Goal: Task Accomplishment & Management: Manage account settings

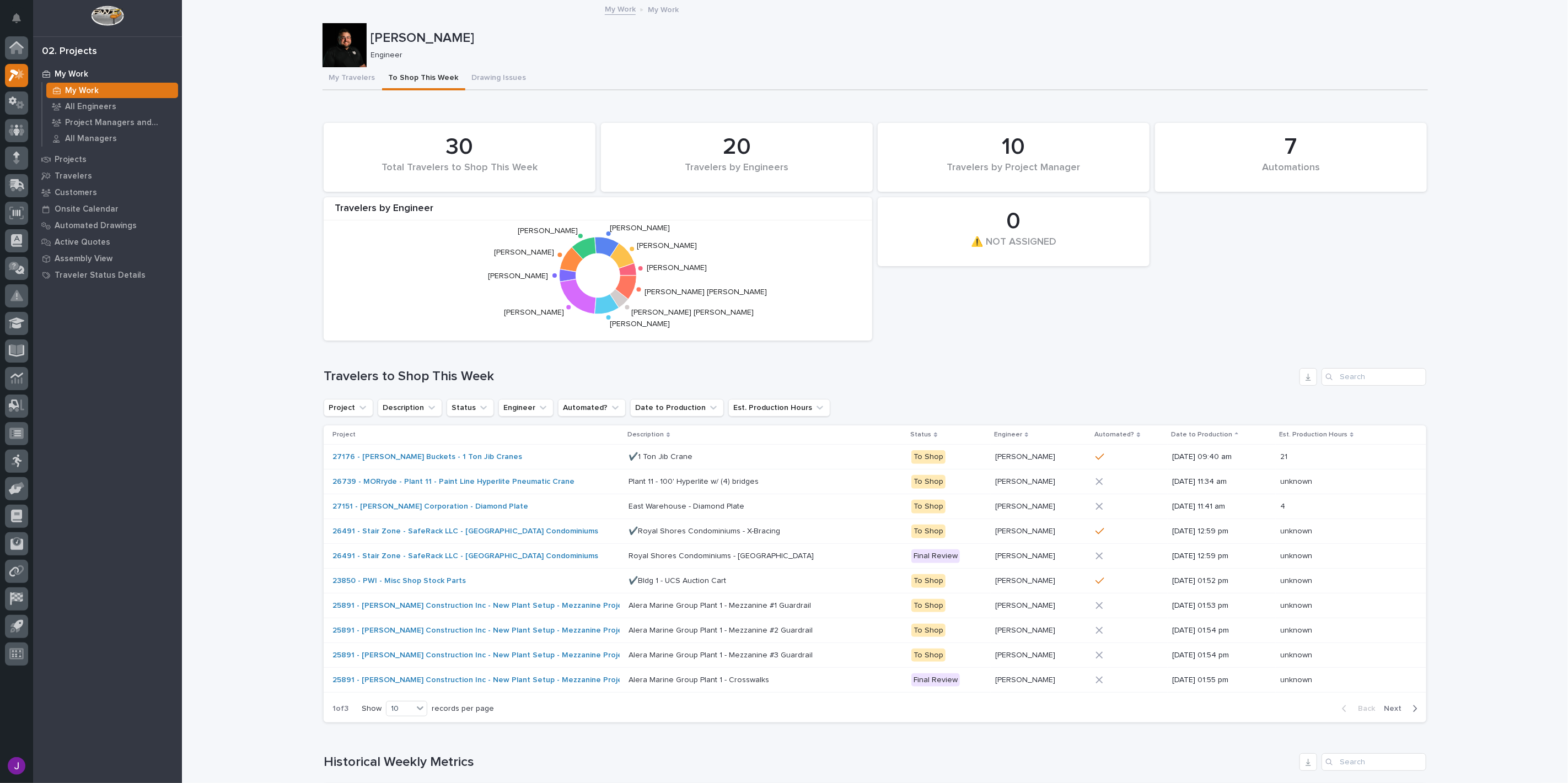
click at [56, 69] on p "My Work" at bounding box center [71, 74] width 34 height 10
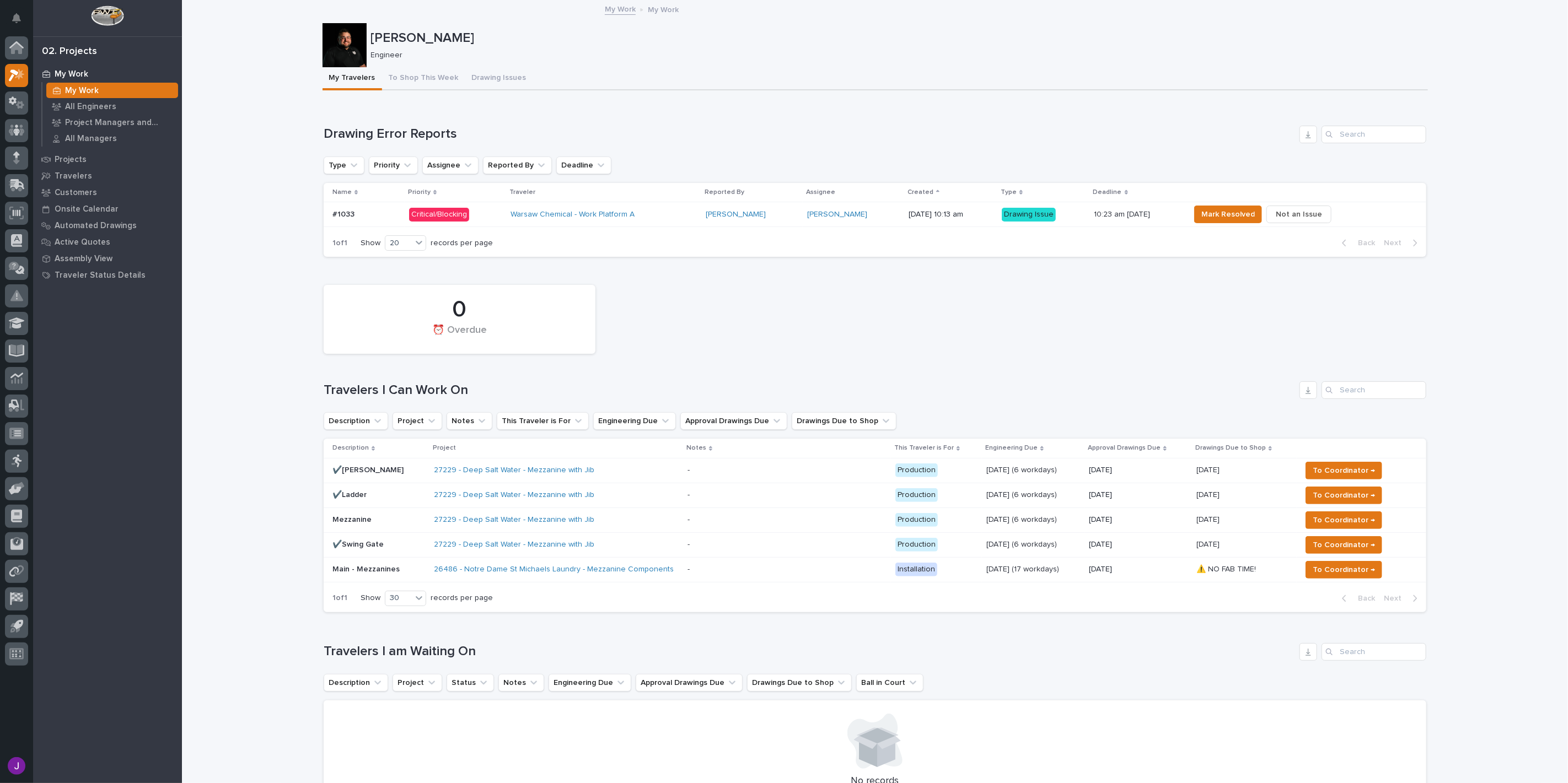
click at [359, 211] on p at bounding box center [366, 215] width 68 height 9
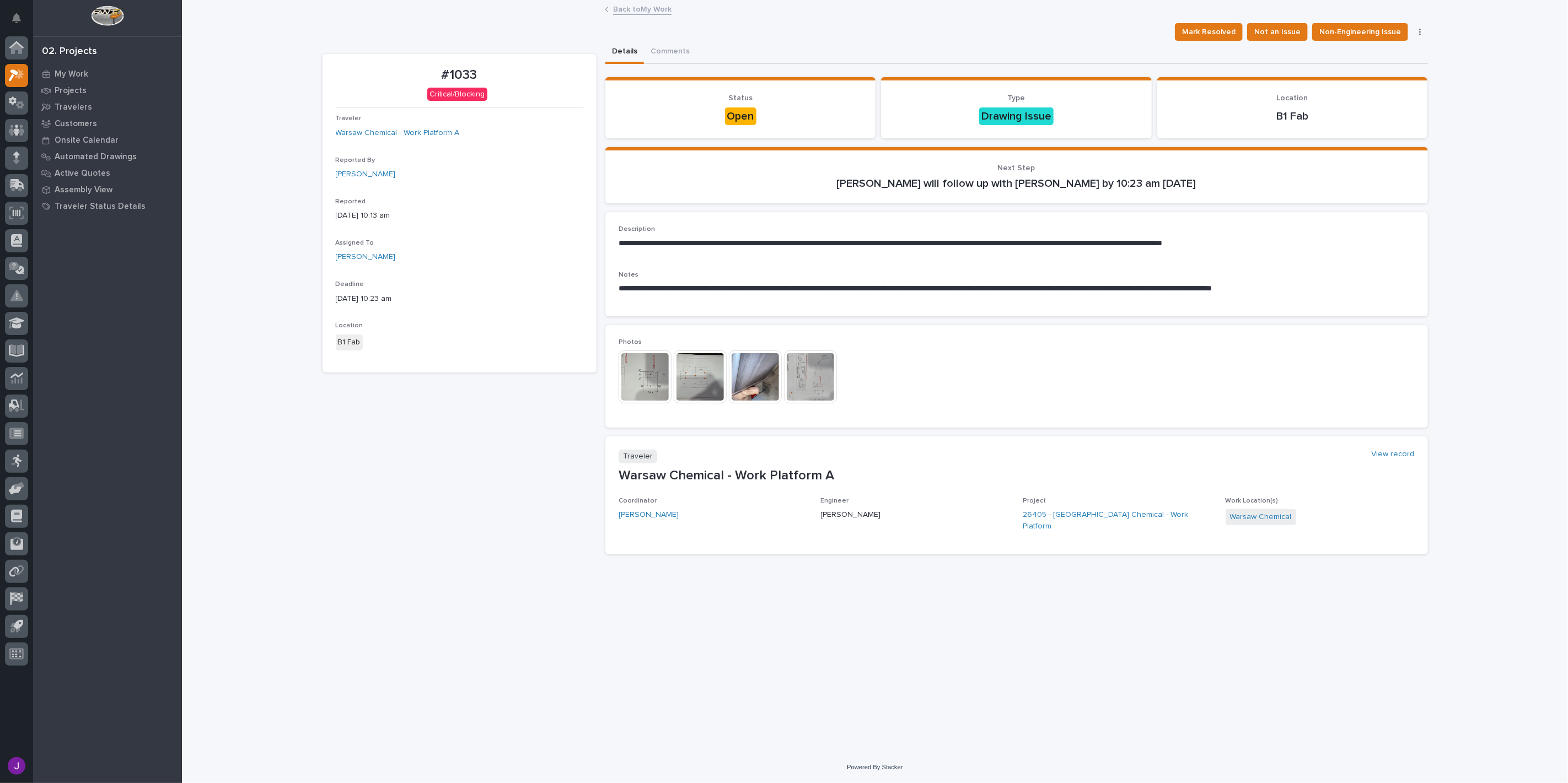
click at [682, 368] on img at bounding box center [700, 377] width 53 height 53
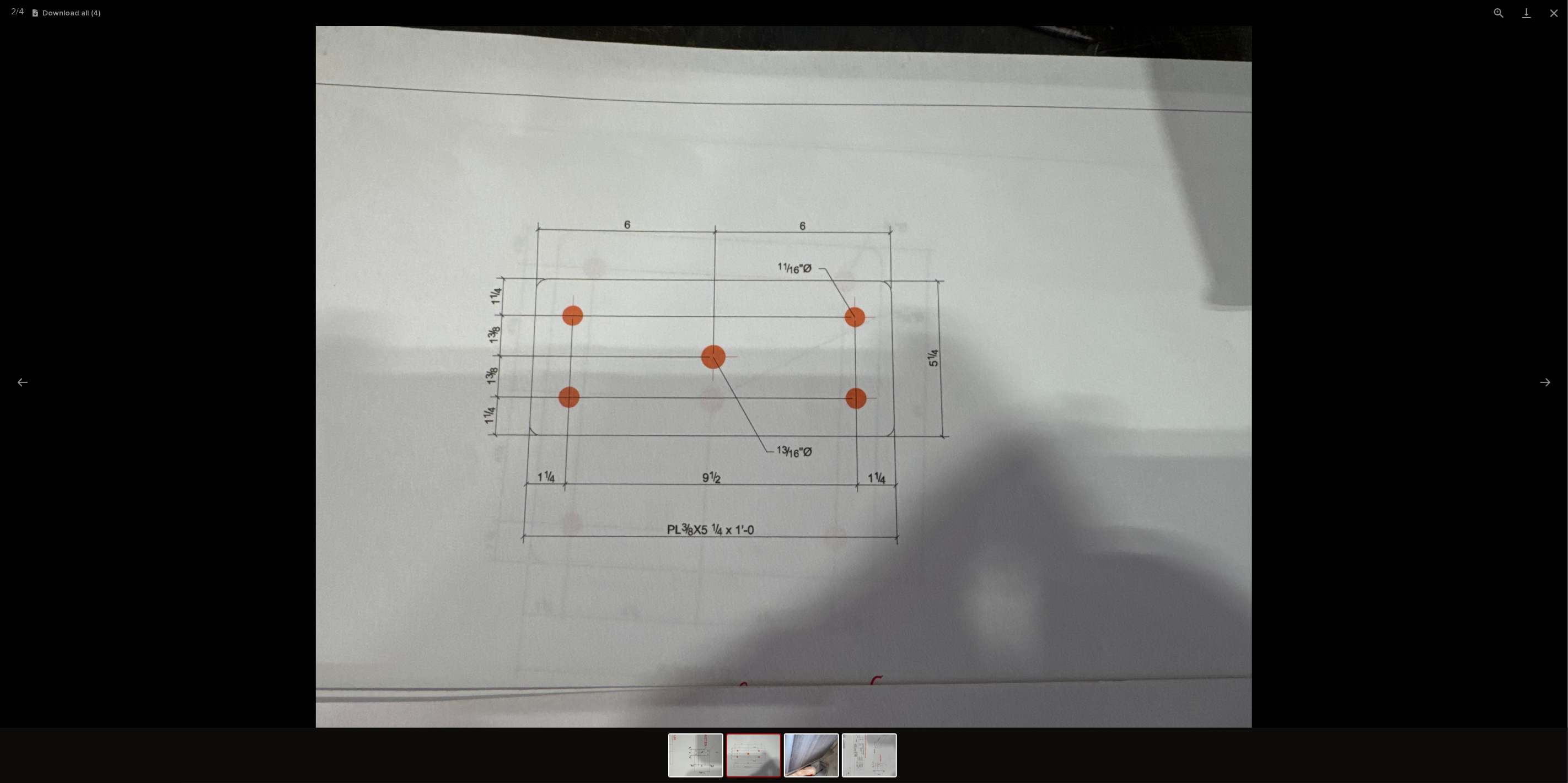
click at [9, 380] on picture at bounding box center [784, 377] width 1568 height 702
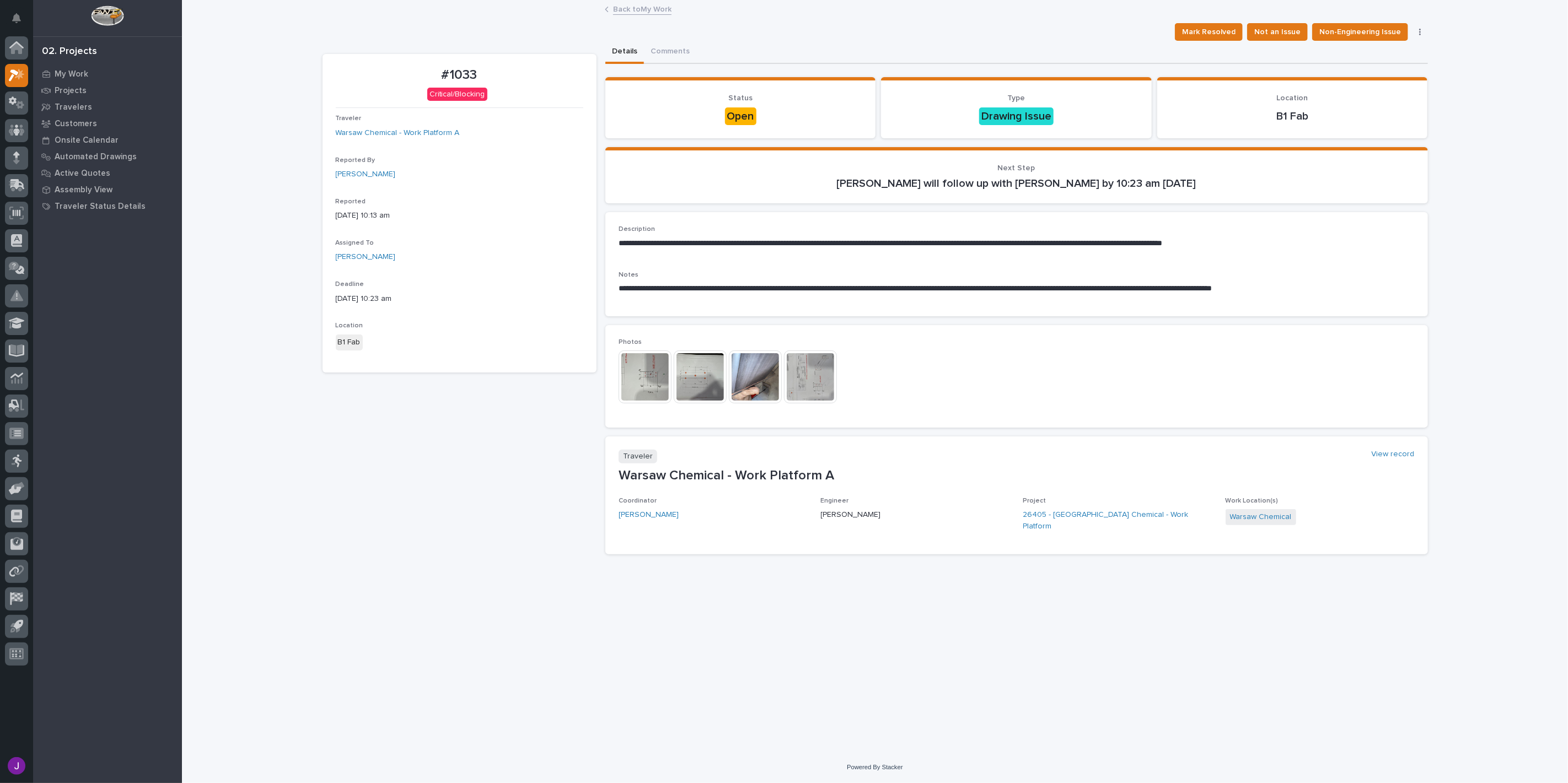
click at [643, 381] on img at bounding box center [645, 377] width 53 height 53
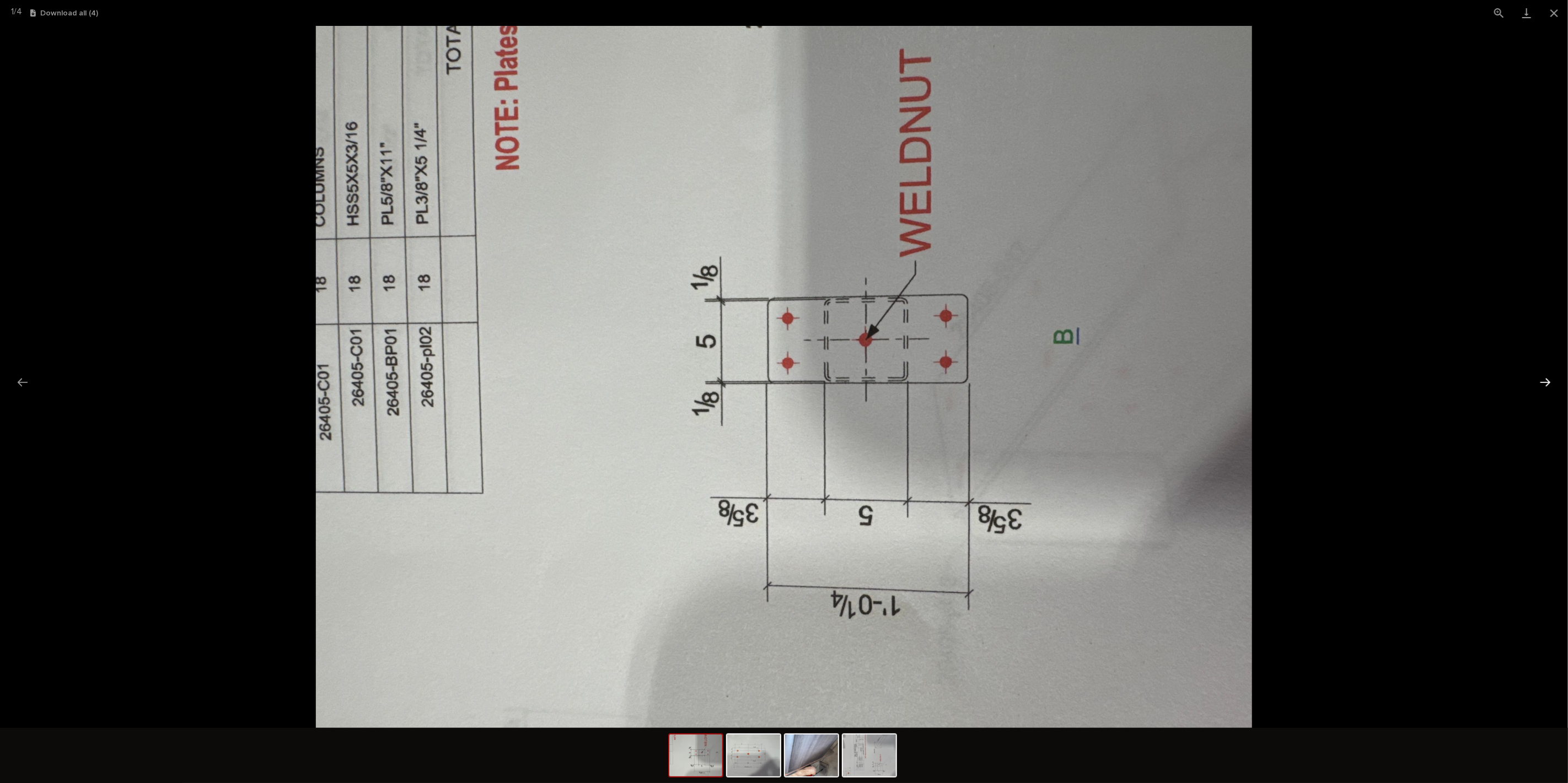
click at [1539, 388] on button "Next slide" at bounding box center [1545, 382] width 23 height 22
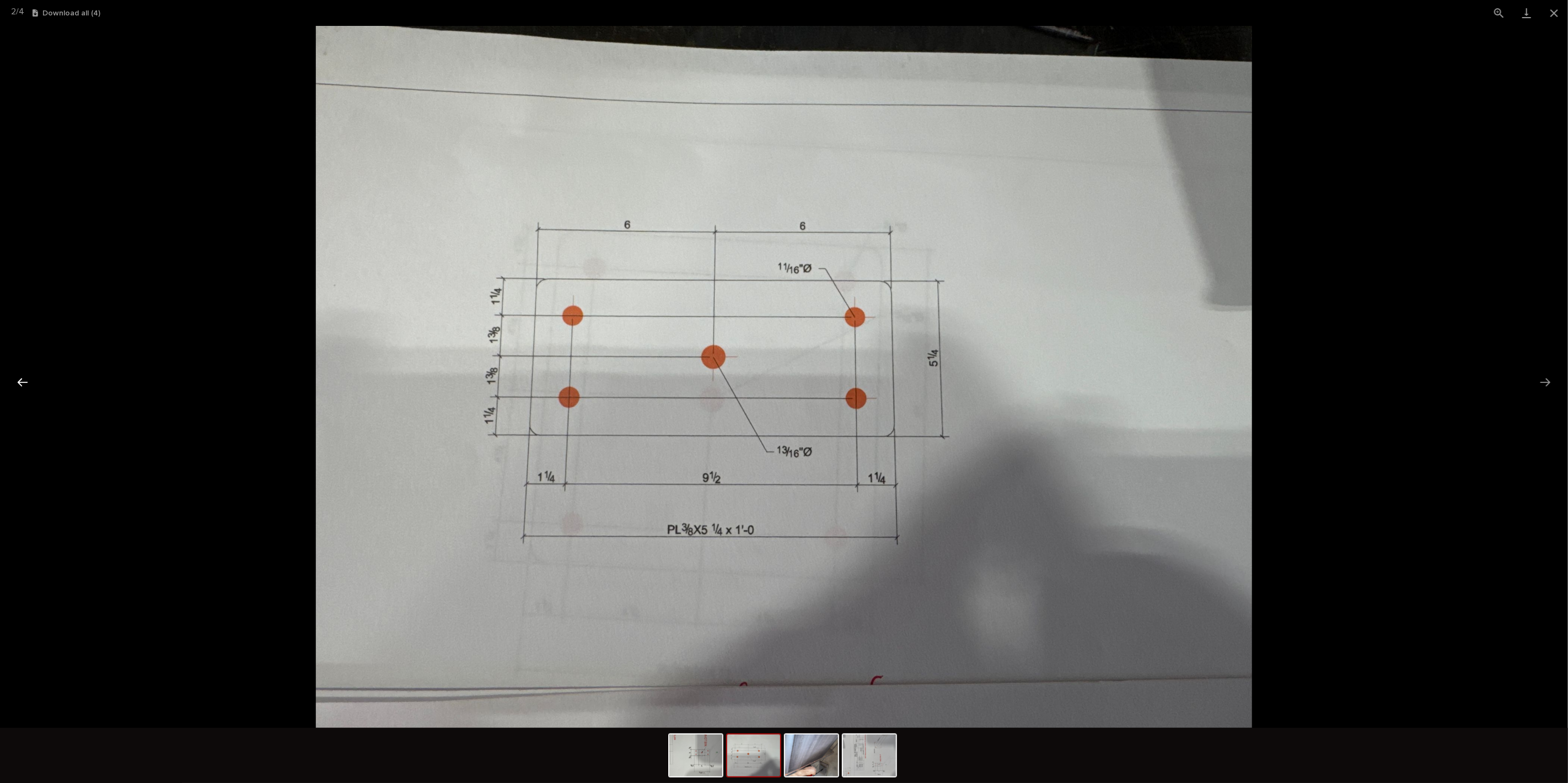
click at [26, 376] on button "Previous slide" at bounding box center [22, 382] width 23 height 22
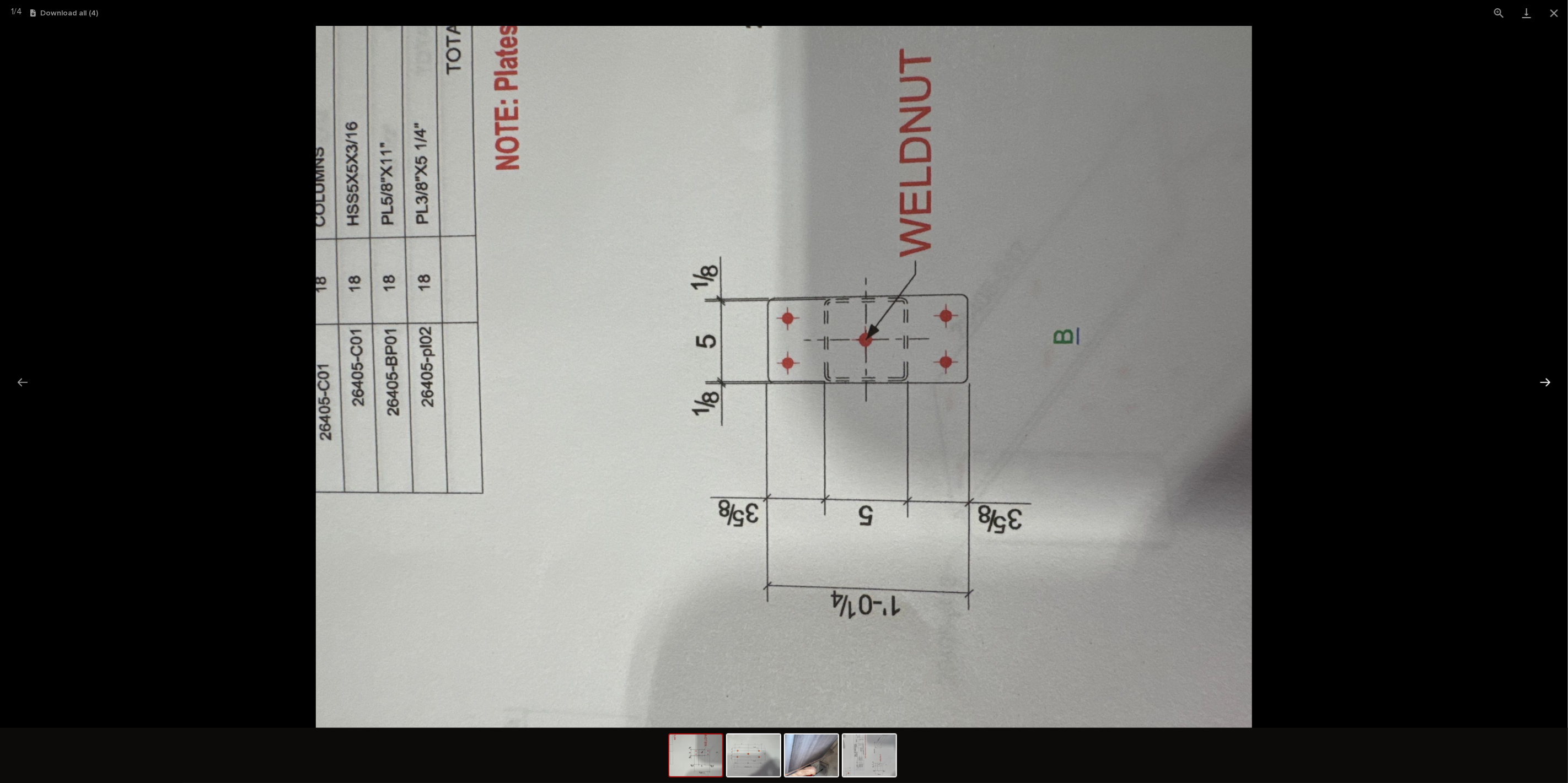
click at [1550, 381] on button "Next slide" at bounding box center [1545, 382] width 23 height 22
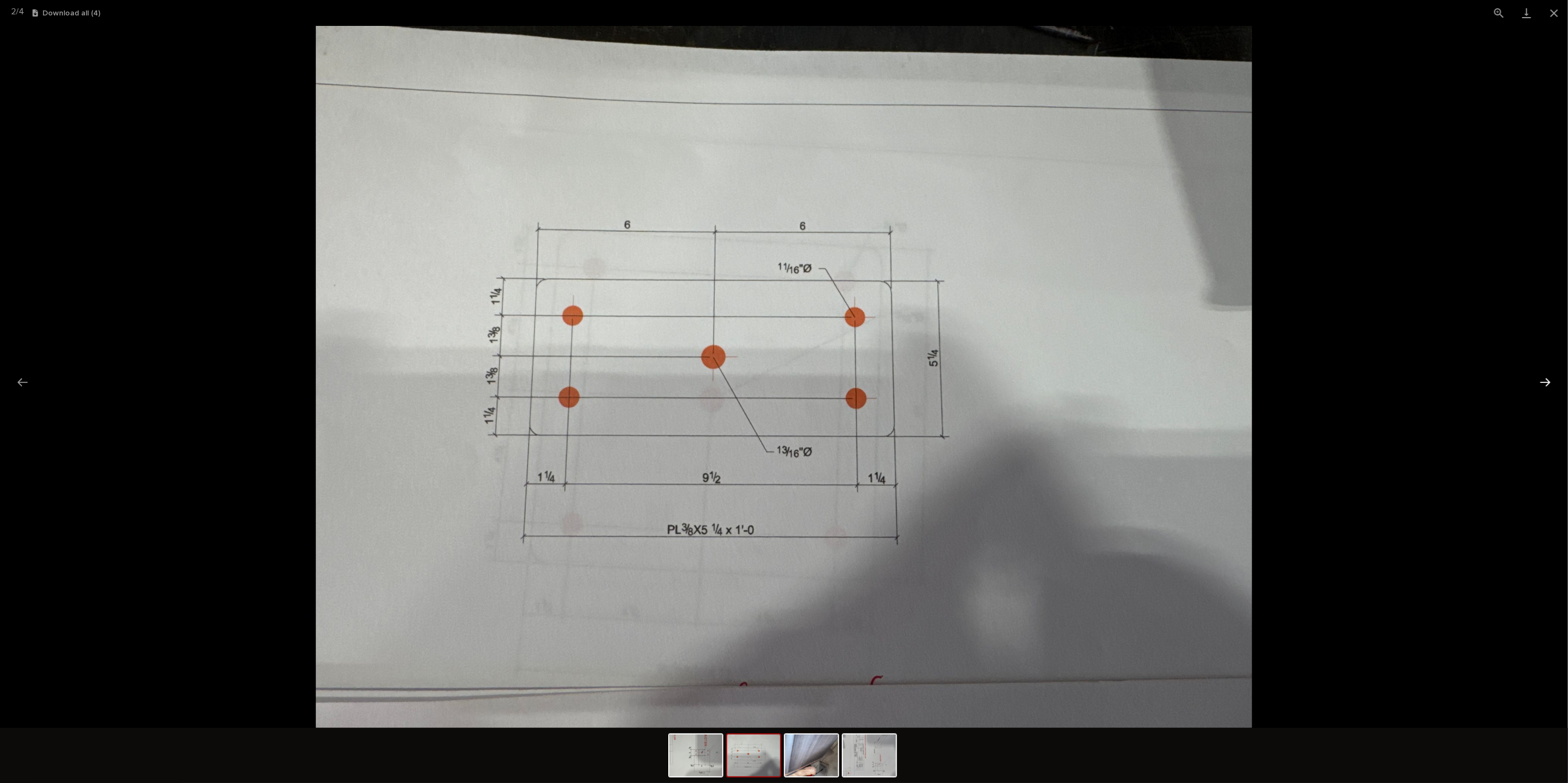
click at [1550, 381] on button "Next slide" at bounding box center [1545, 382] width 23 height 22
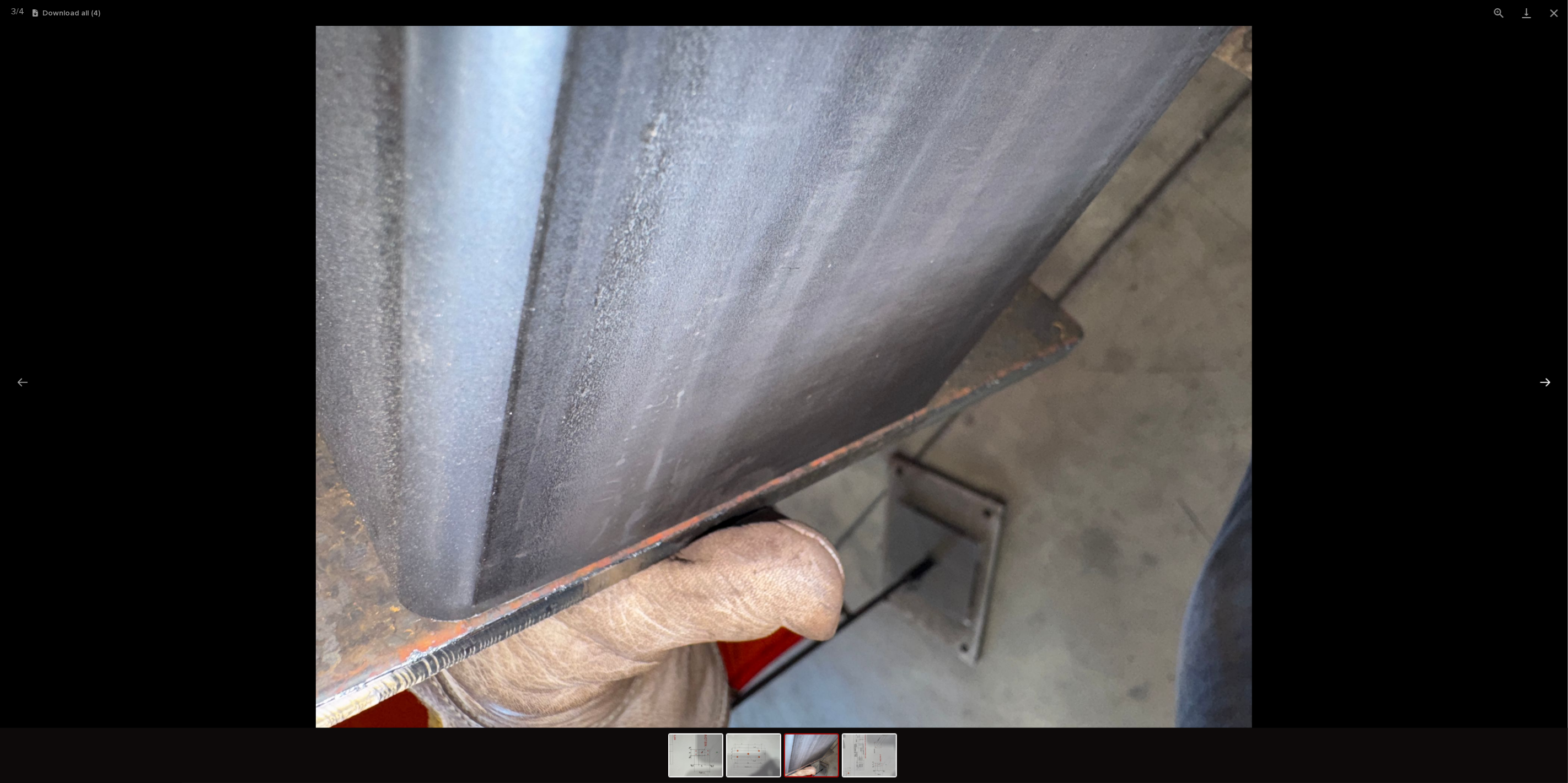
click at [1550, 381] on button "Next slide" at bounding box center [1545, 382] width 23 height 22
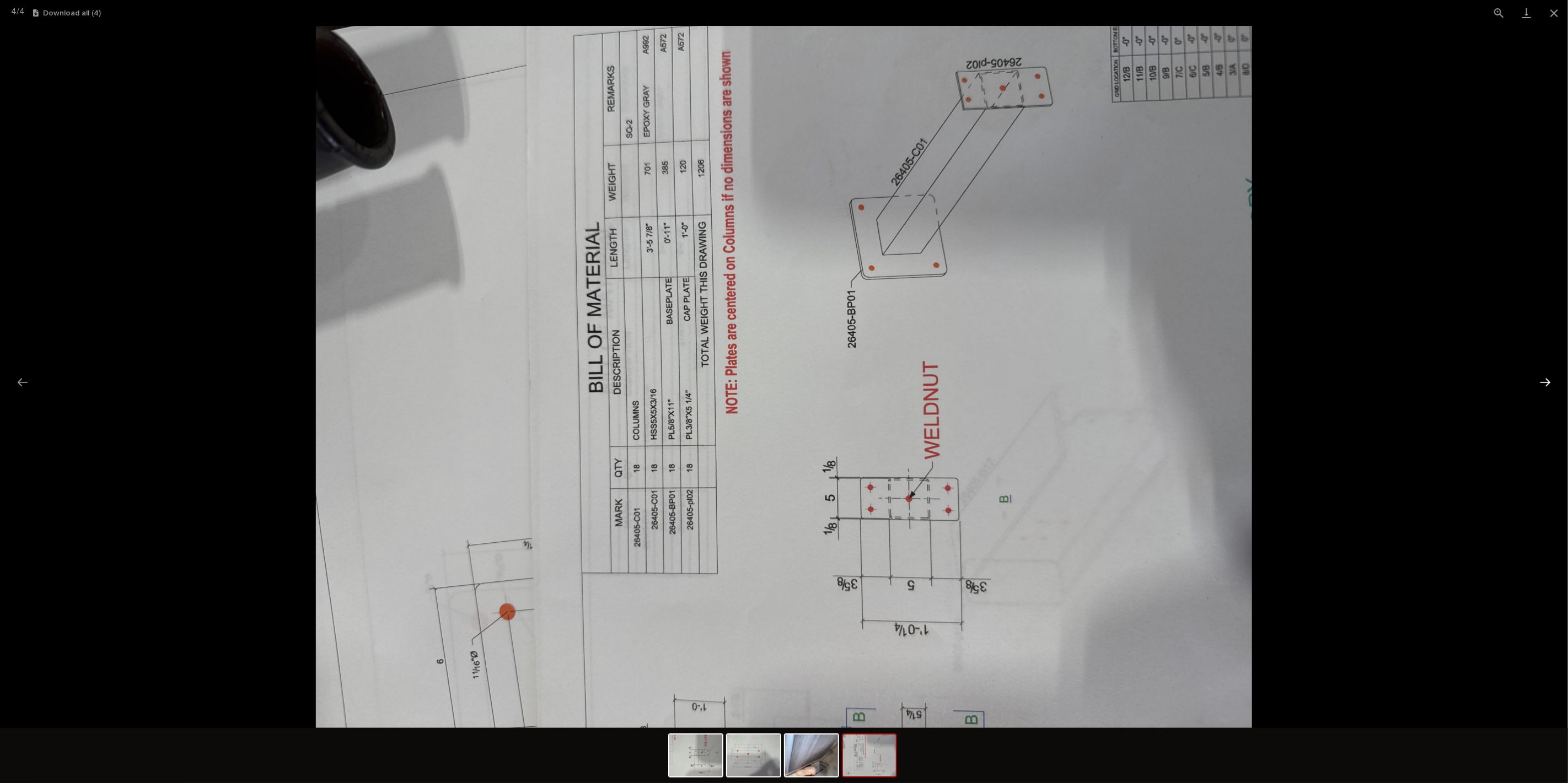
click at [1550, 381] on button "Next slide" at bounding box center [1545, 382] width 23 height 22
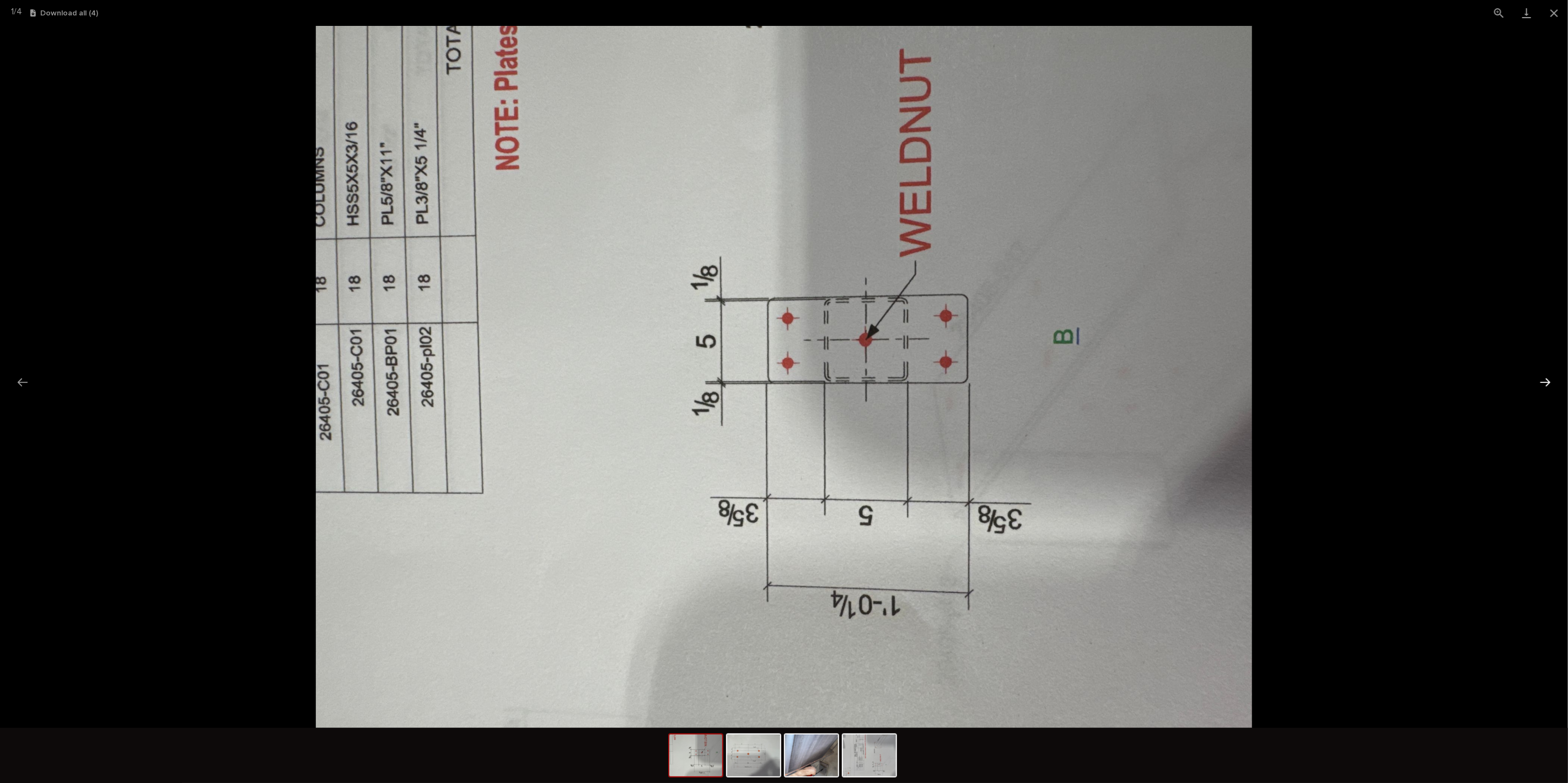
click at [1550, 381] on button "Next slide" at bounding box center [1545, 382] width 23 height 22
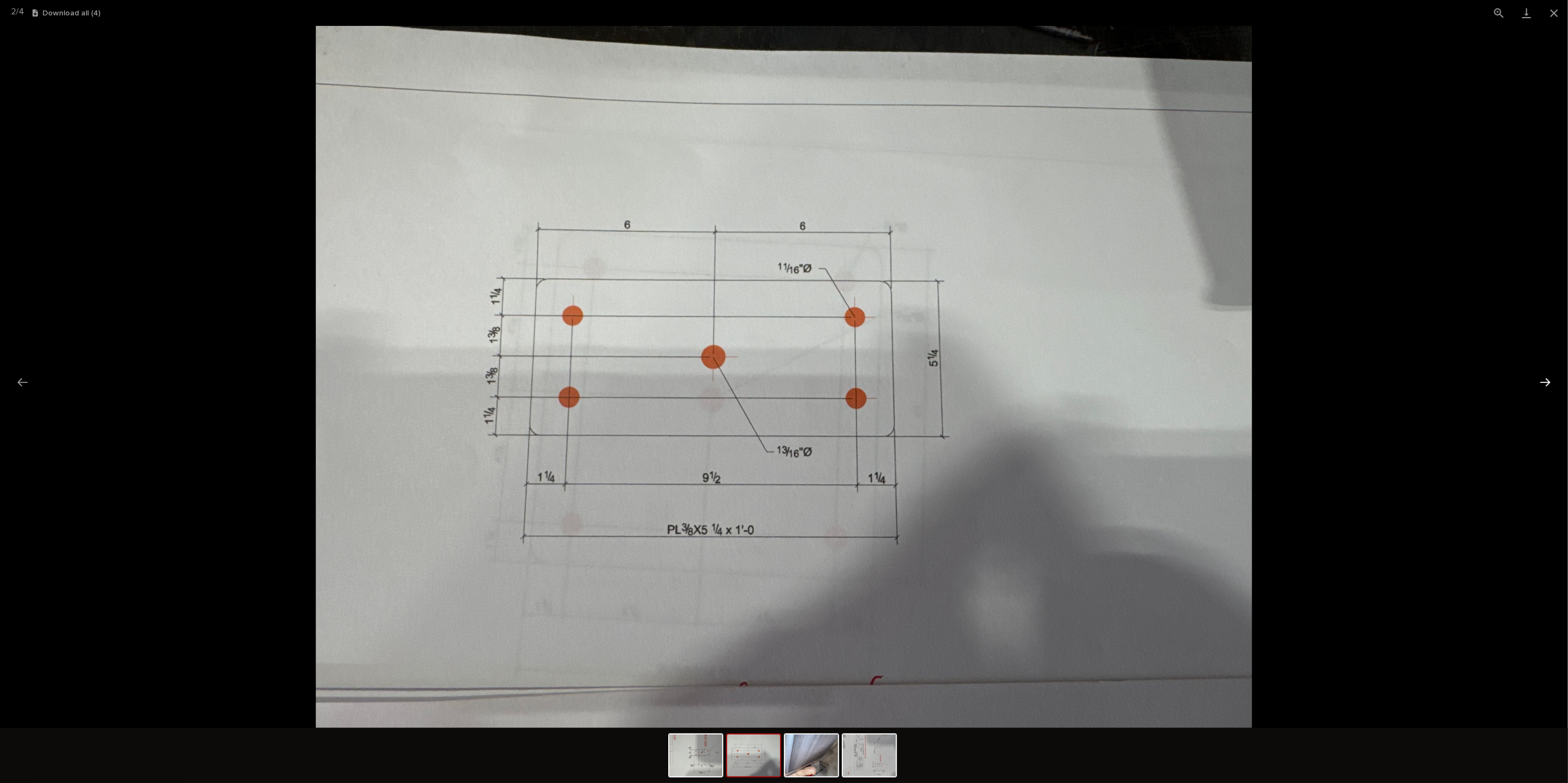
click at [1550, 381] on button "Next slide" at bounding box center [1545, 382] width 23 height 22
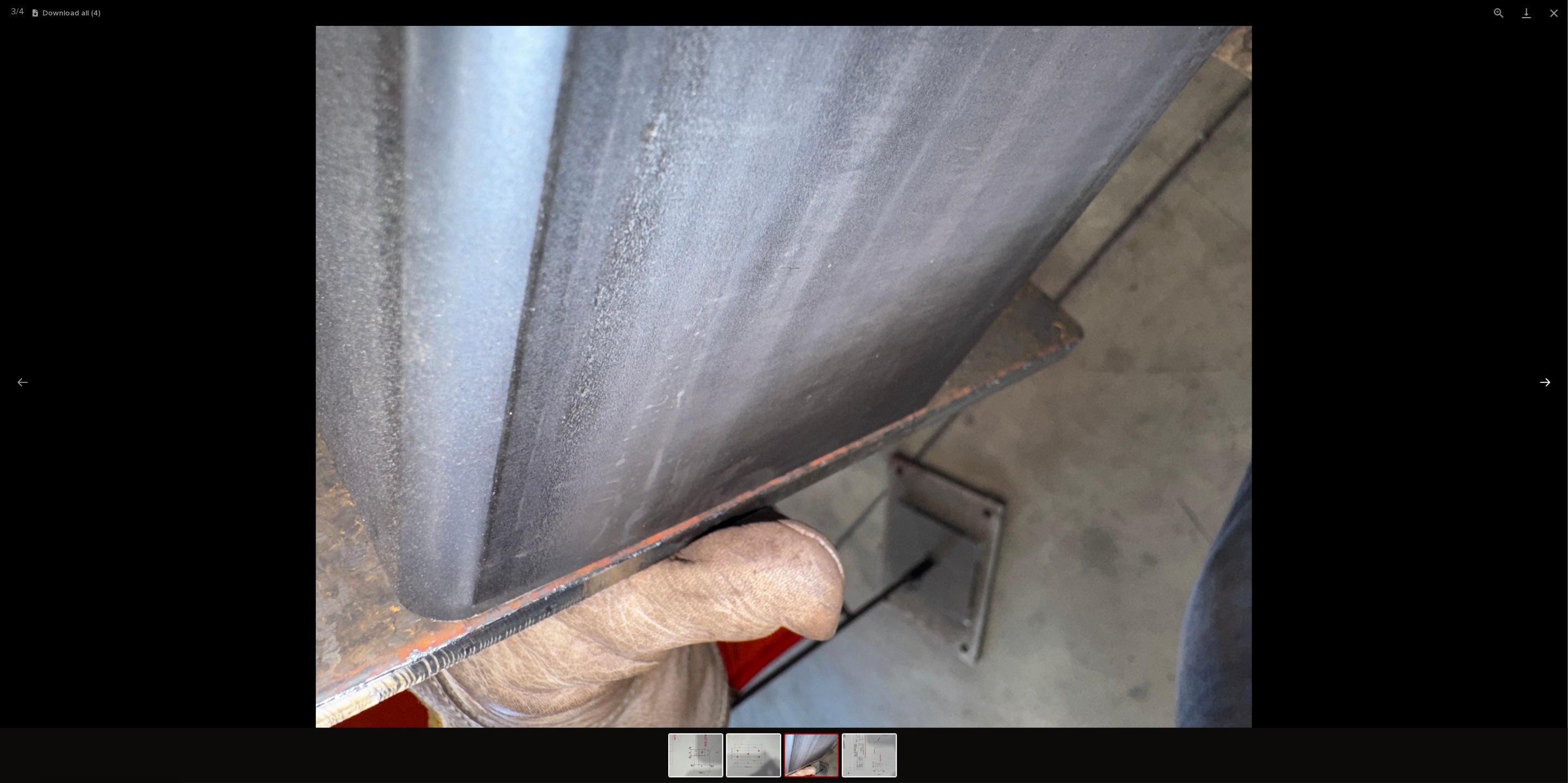
click at [1550, 381] on button "Next slide" at bounding box center [1545, 382] width 23 height 22
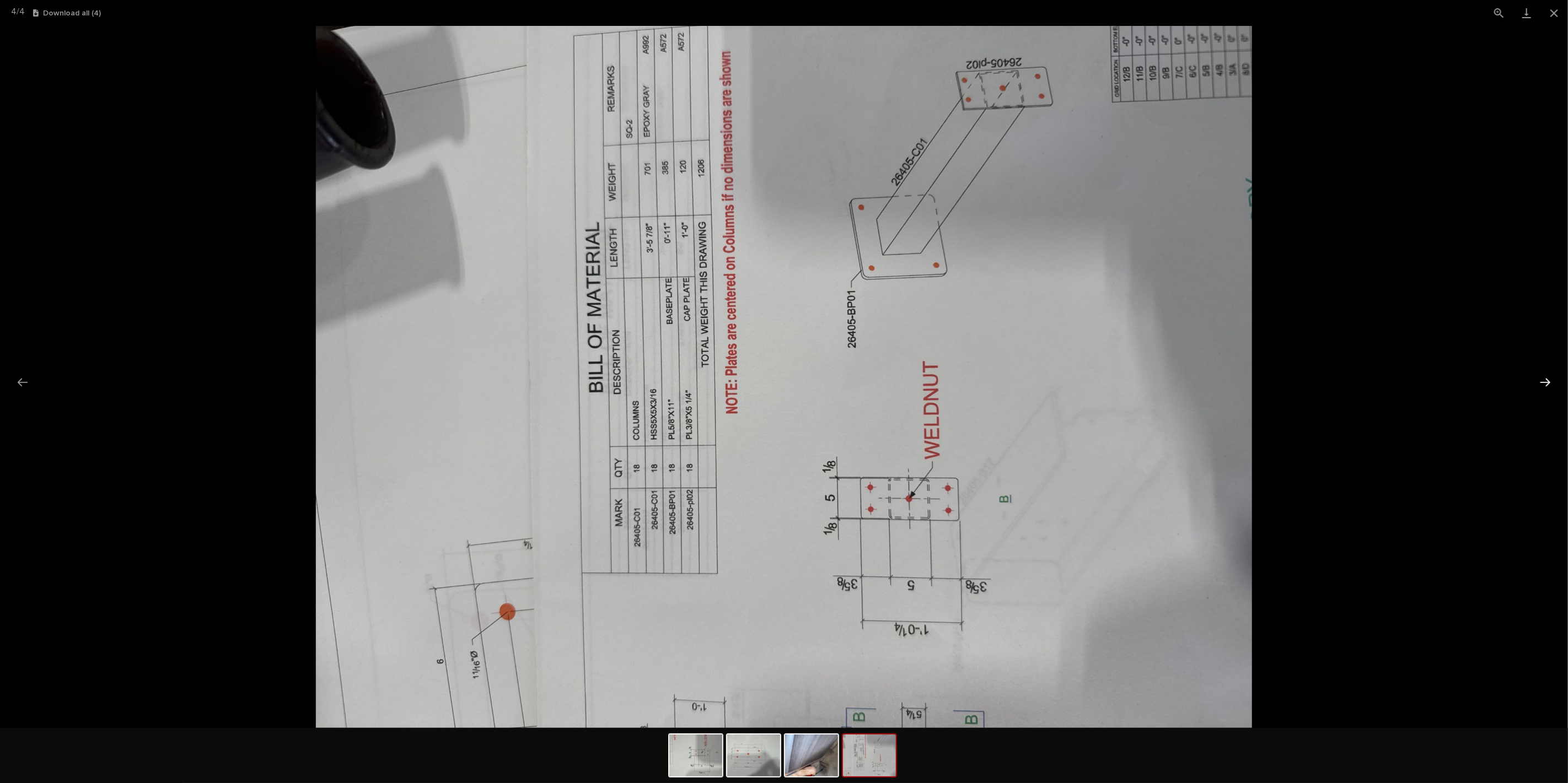
click at [1550, 381] on button "Next slide" at bounding box center [1545, 382] width 23 height 22
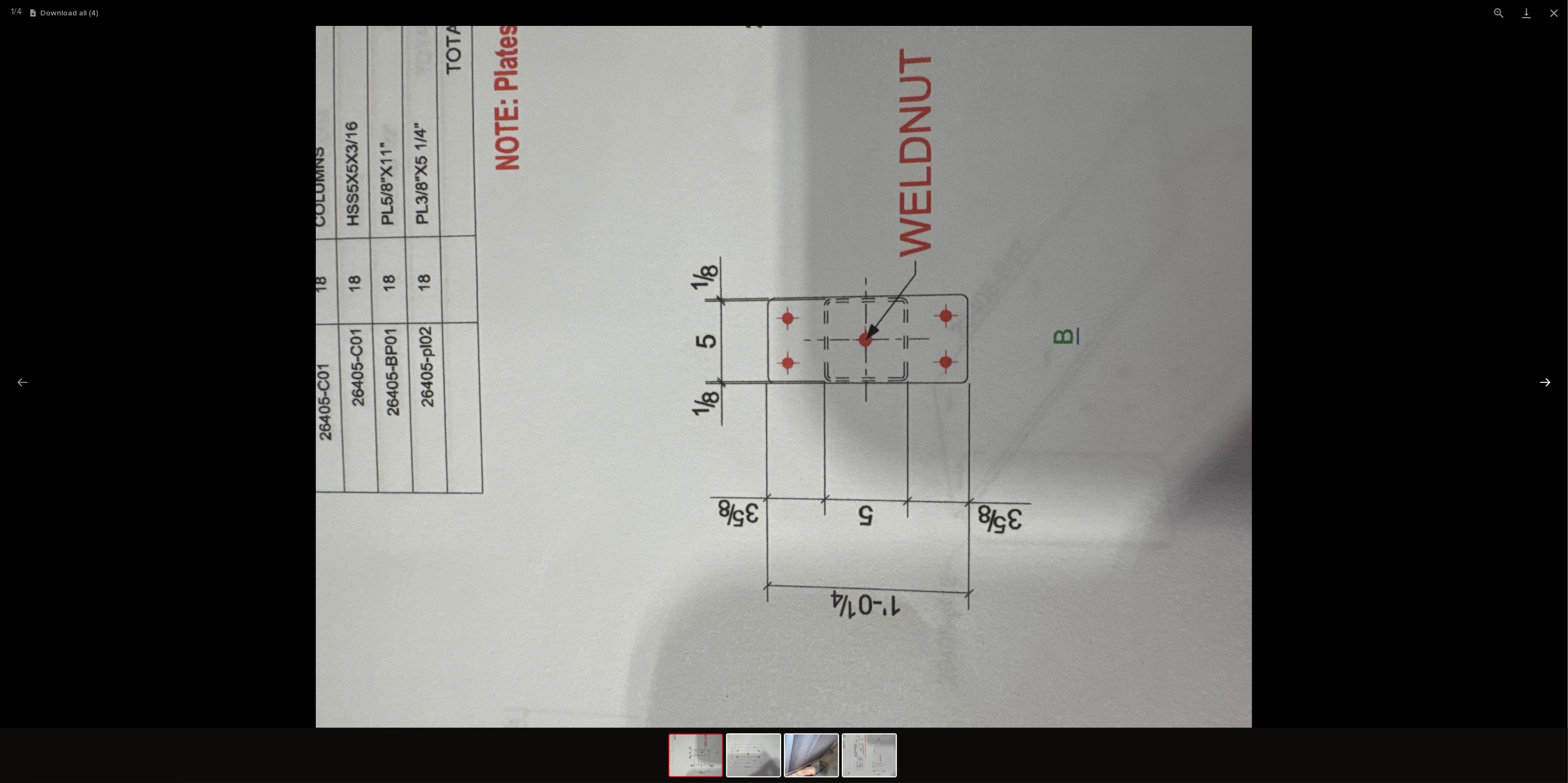
click at [1550, 381] on button "Next slide" at bounding box center [1545, 382] width 23 height 22
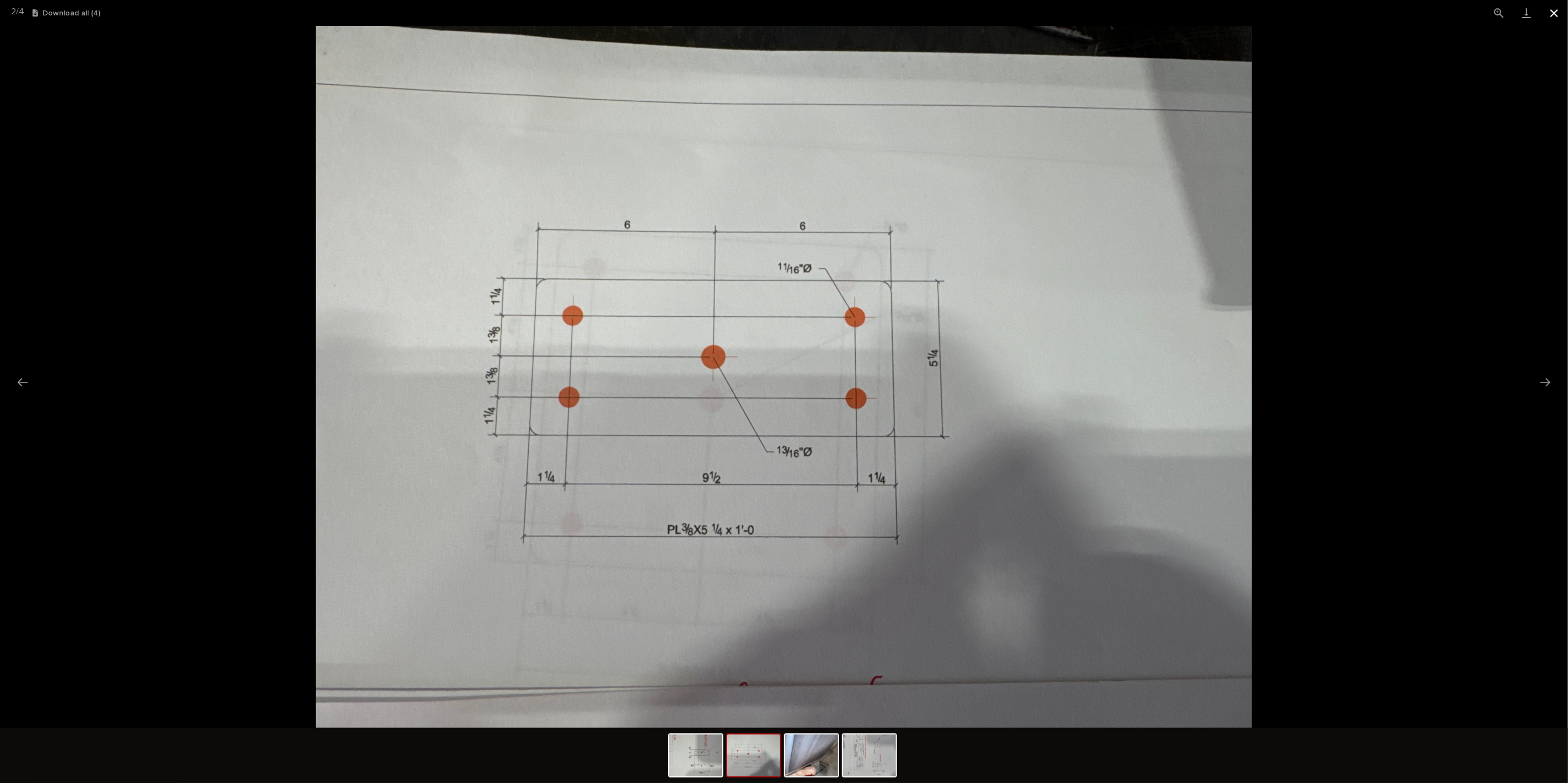
click at [1553, 12] on button "Close gallery" at bounding box center [1554, 13] width 28 height 26
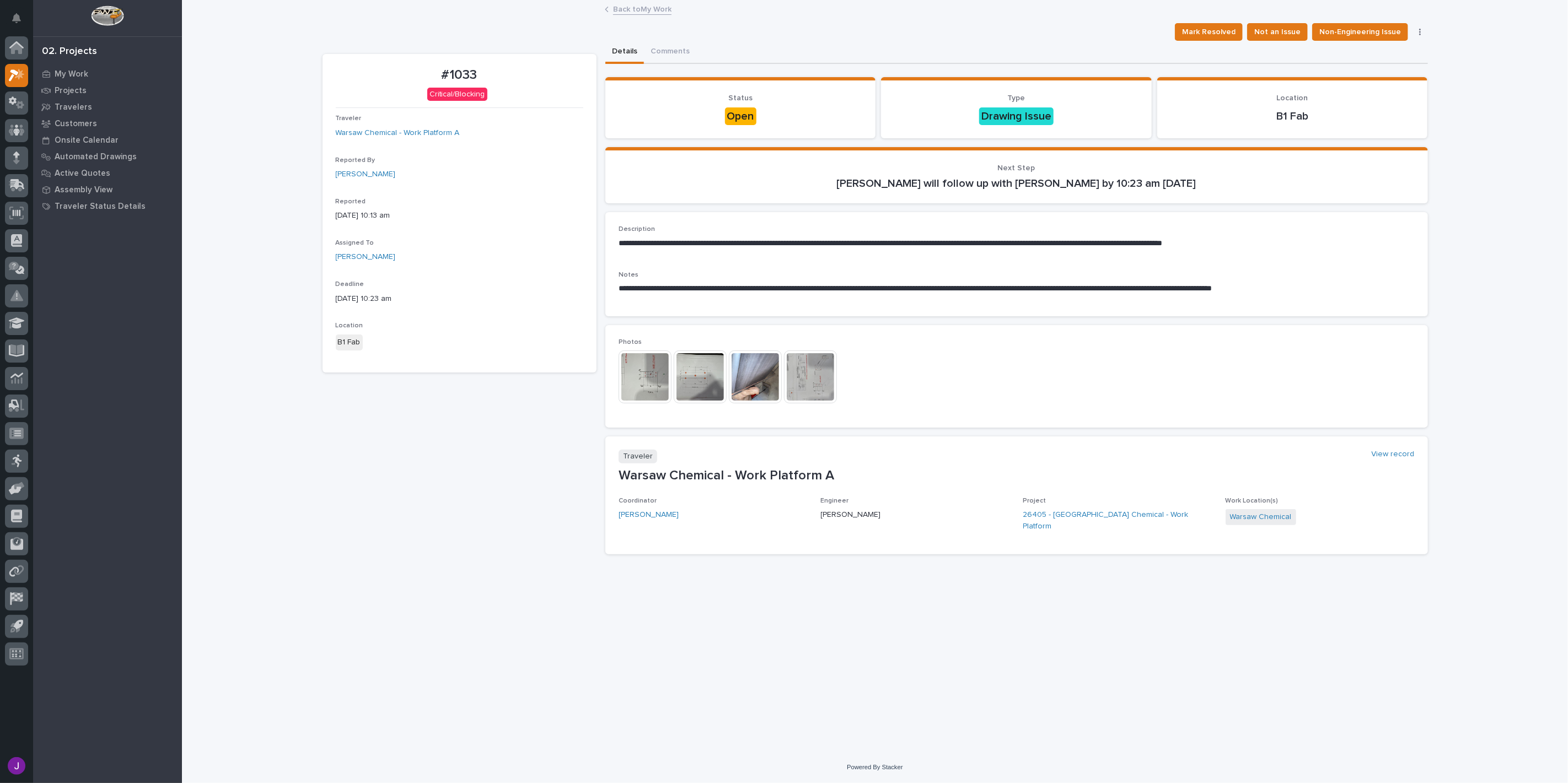
click at [653, 377] on img at bounding box center [645, 377] width 53 height 53
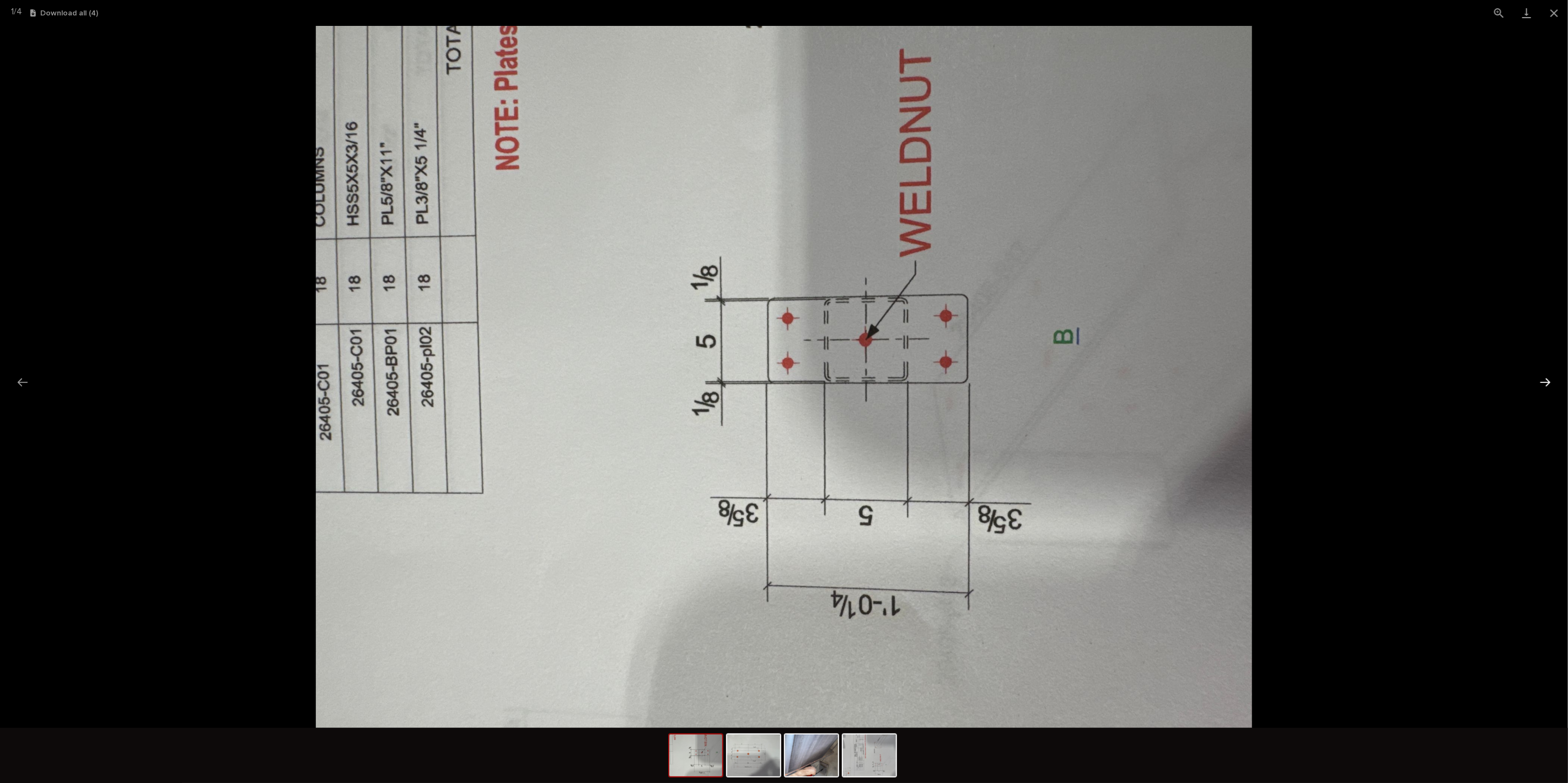
click at [1555, 381] on button "Next slide" at bounding box center [1545, 382] width 23 height 22
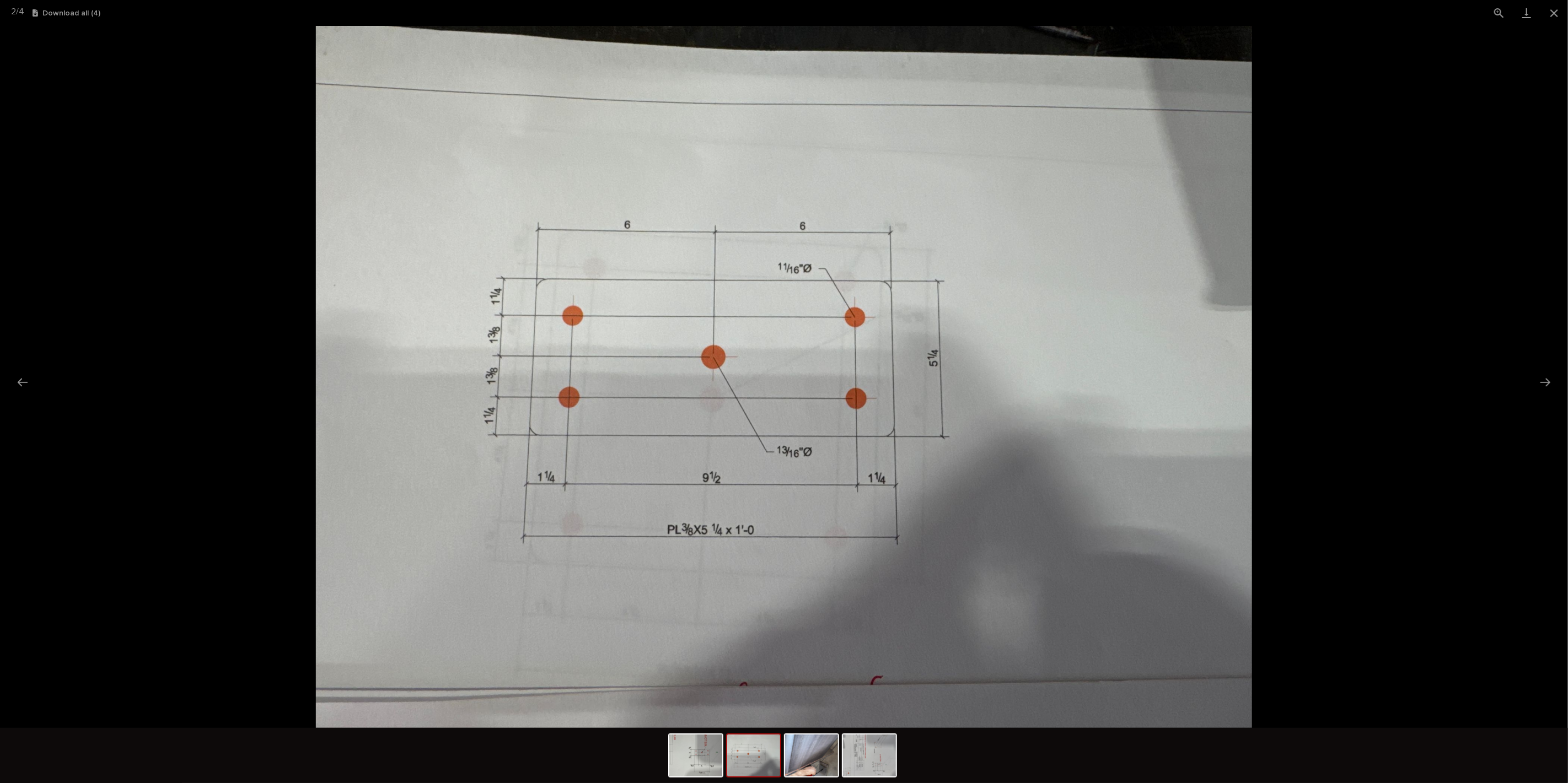
click at [41, 373] on picture at bounding box center [784, 377] width 1568 height 702
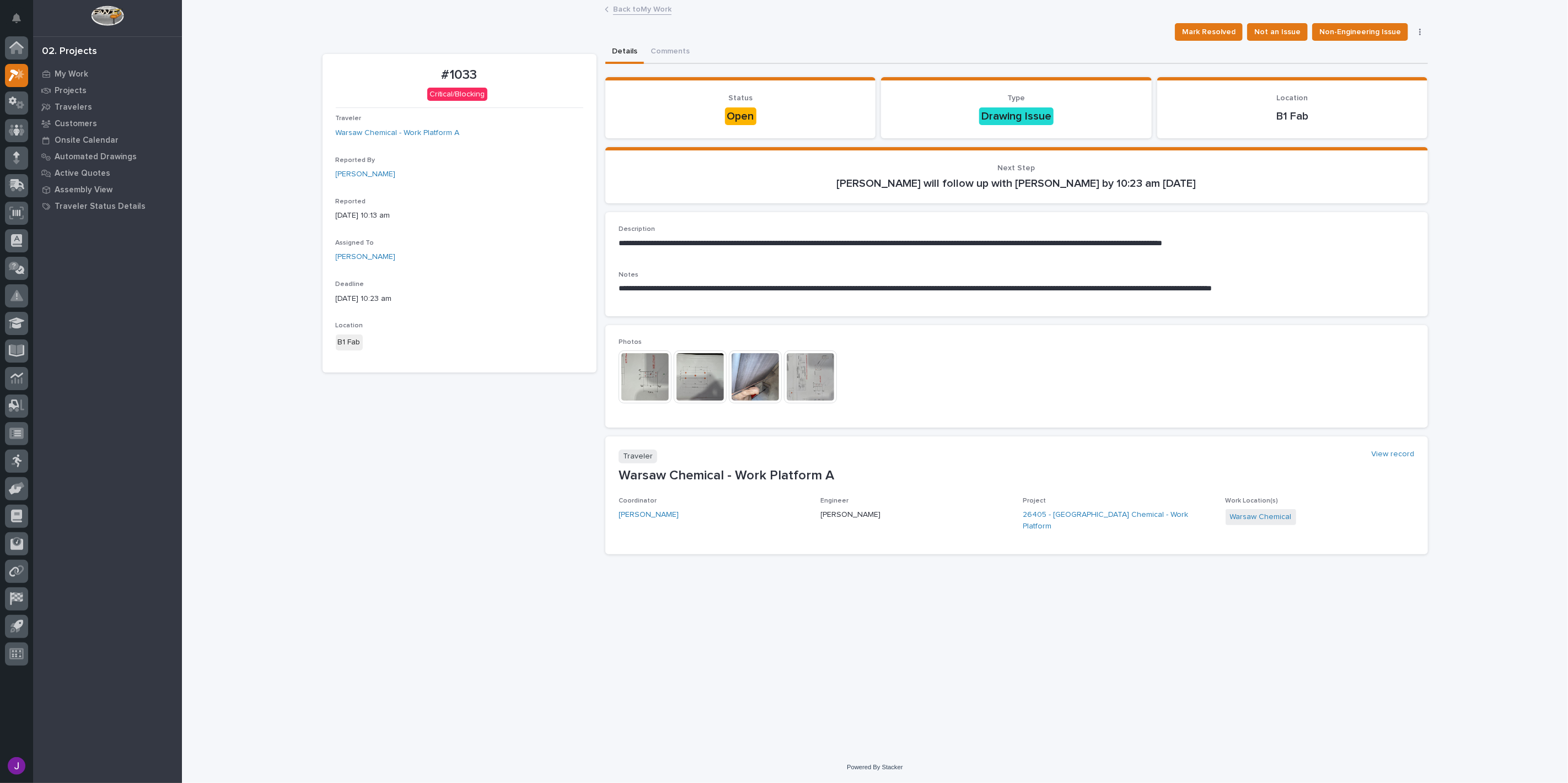
click at [639, 375] on img at bounding box center [645, 377] width 53 height 53
click at [645, 389] on img at bounding box center [645, 377] width 53 height 53
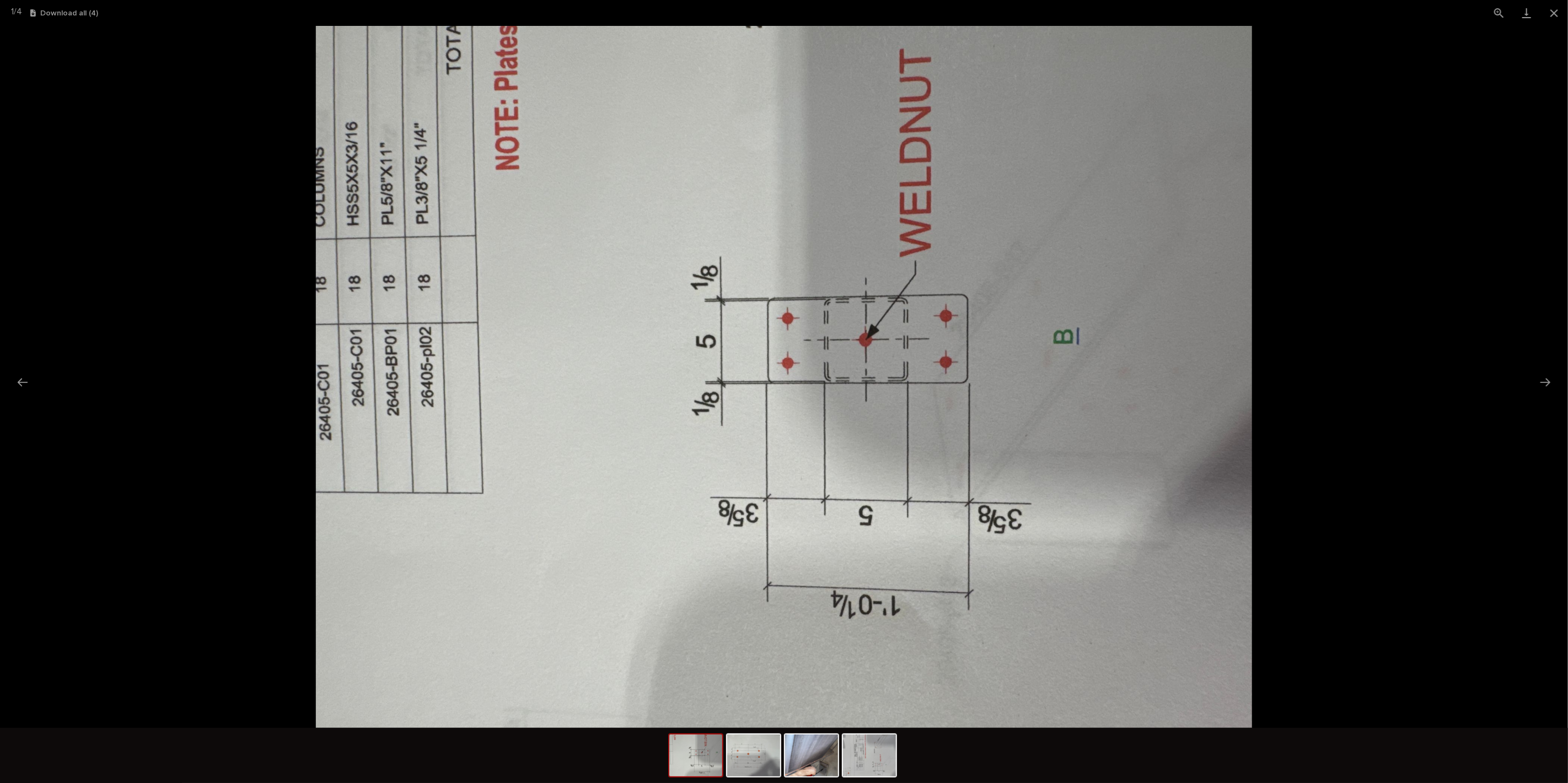
click at [1523, 373] on picture at bounding box center [784, 377] width 1568 height 702
click at [1530, 377] on picture at bounding box center [784, 377] width 1568 height 702
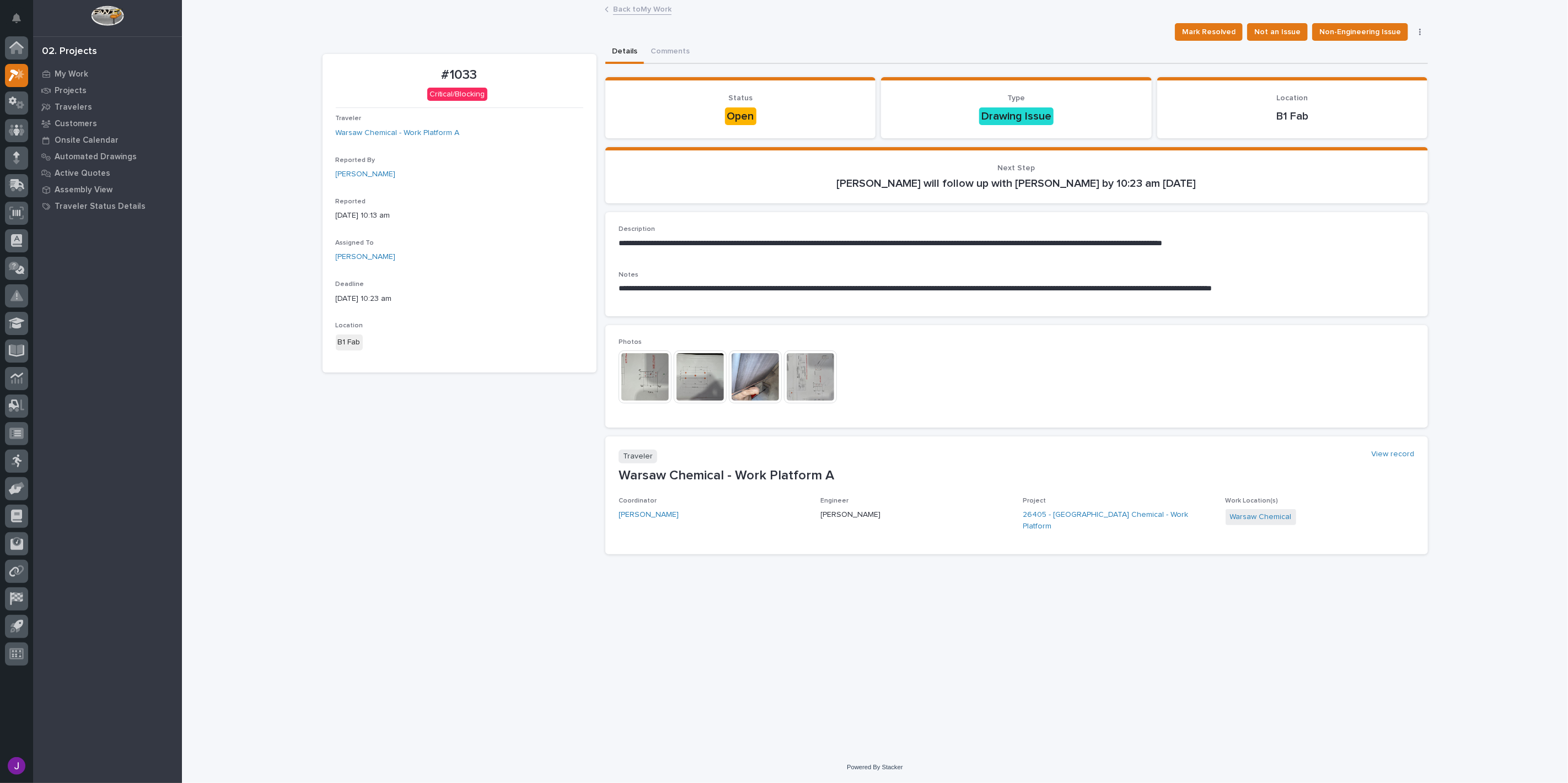
click at [701, 377] on img at bounding box center [700, 377] width 53 height 53
click at [800, 368] on img at bounding box center [810, 377] width 53 height 53
click at [737, 392] on img at bounding box center [755, 377] width 53 height 53
click at [685, 393] on img at bounding box center [700, 377] width 53 height 53
click at [606, 371] on div "Photos This file cannot be opened Download File" at bounding box center [1017, 376] width 822 height 102
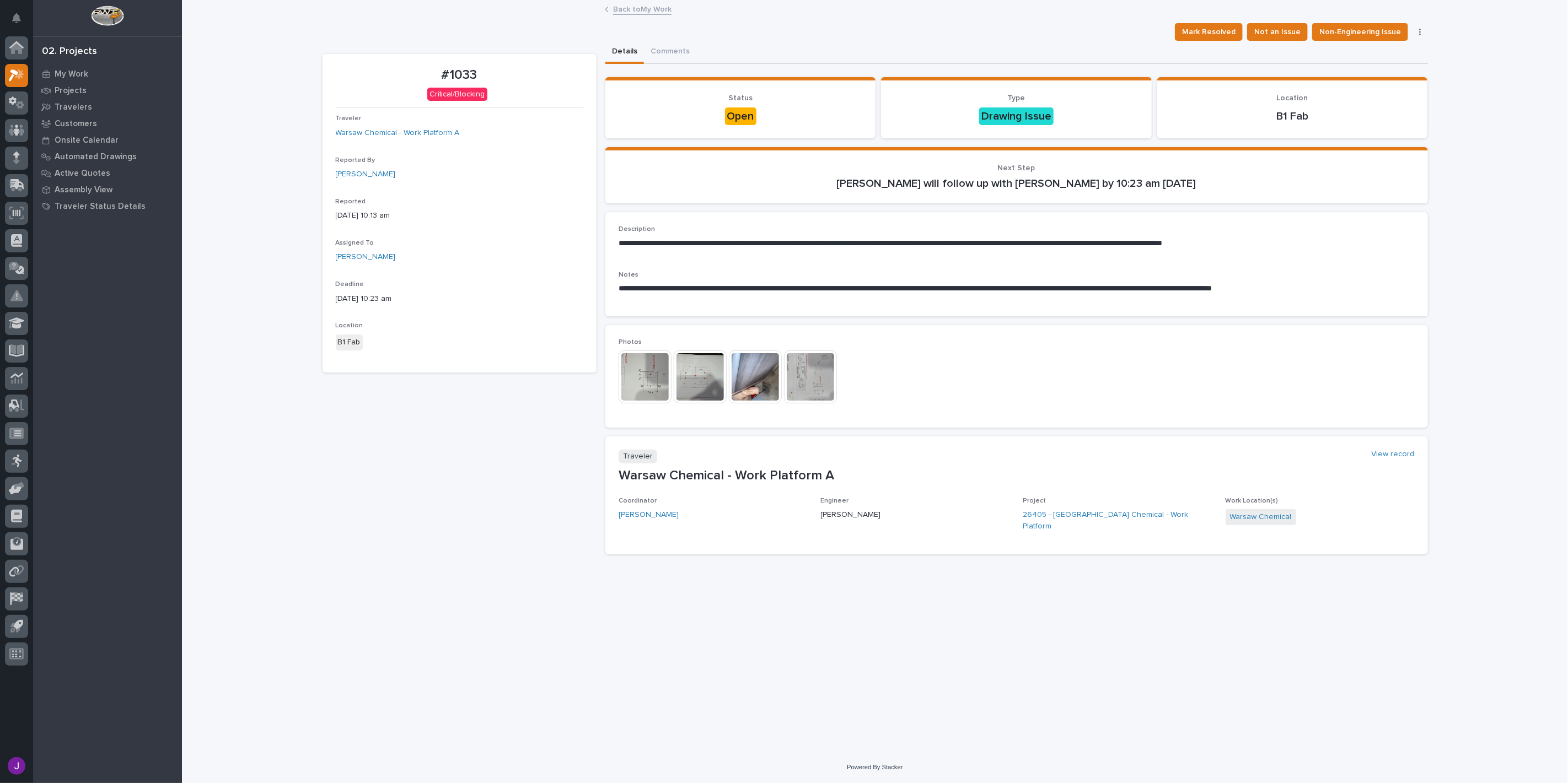
click at [630, 371] on img at bounding box center [645, 377] width 53 height 53
click at [641, 375] on img at bounding box center [645, 377] width 53 height 53
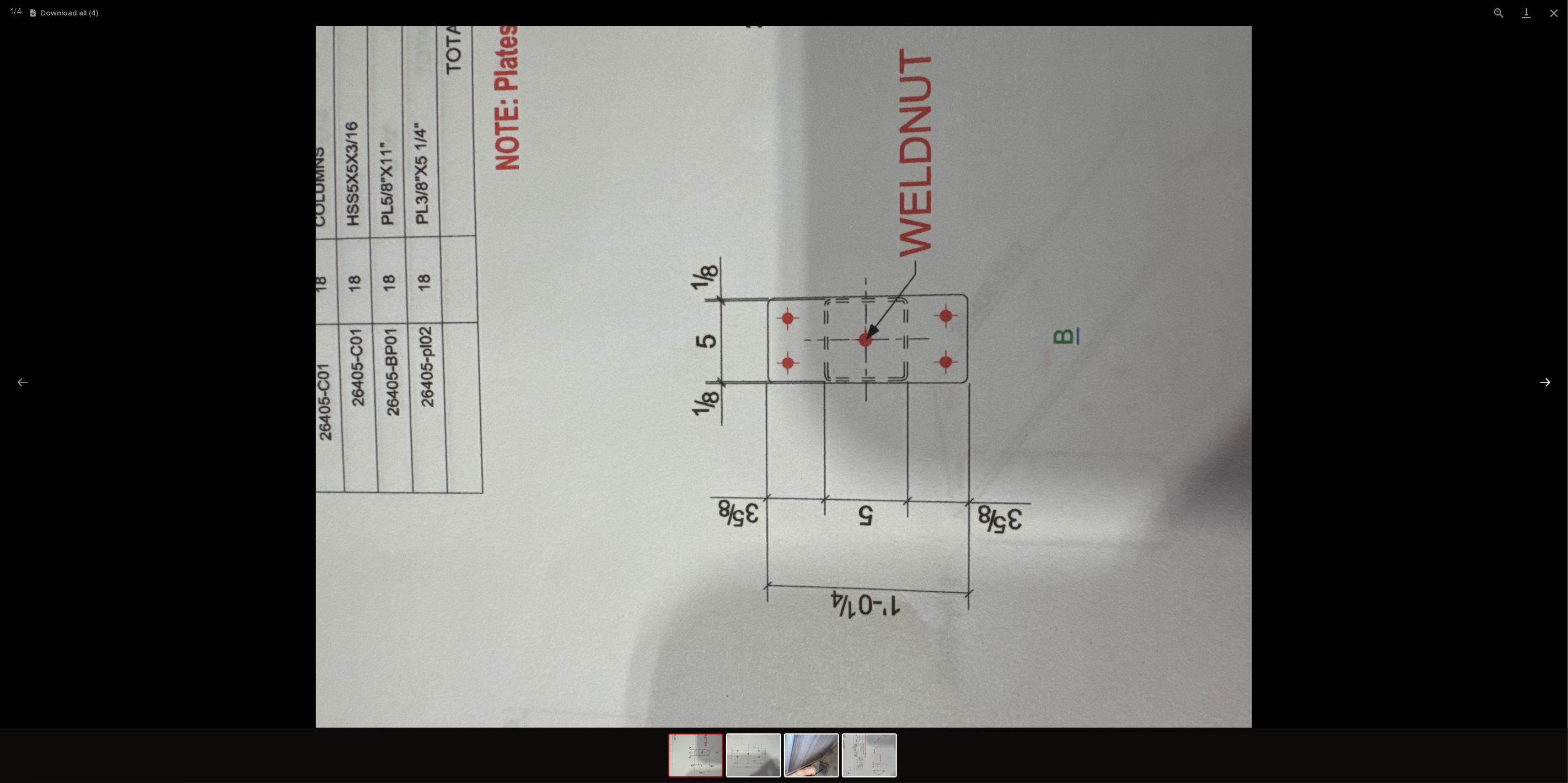
click at [1548, 380] on button "Next slide" at bounding box center [1545, 382] width 23 height 22
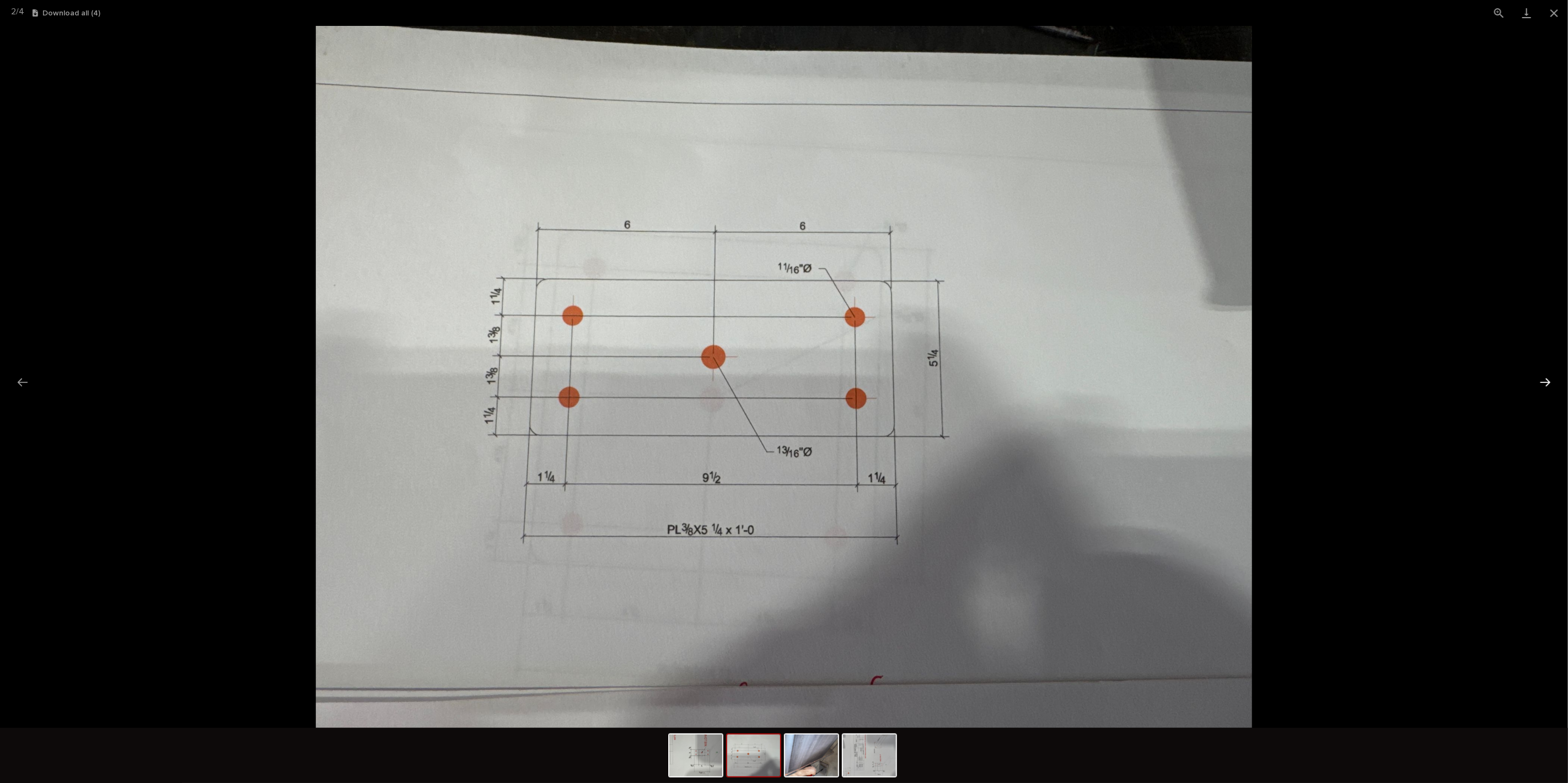
click at [1548, 380] on button "Next slide" at bounding box center [1545, 382] width 23 height 22
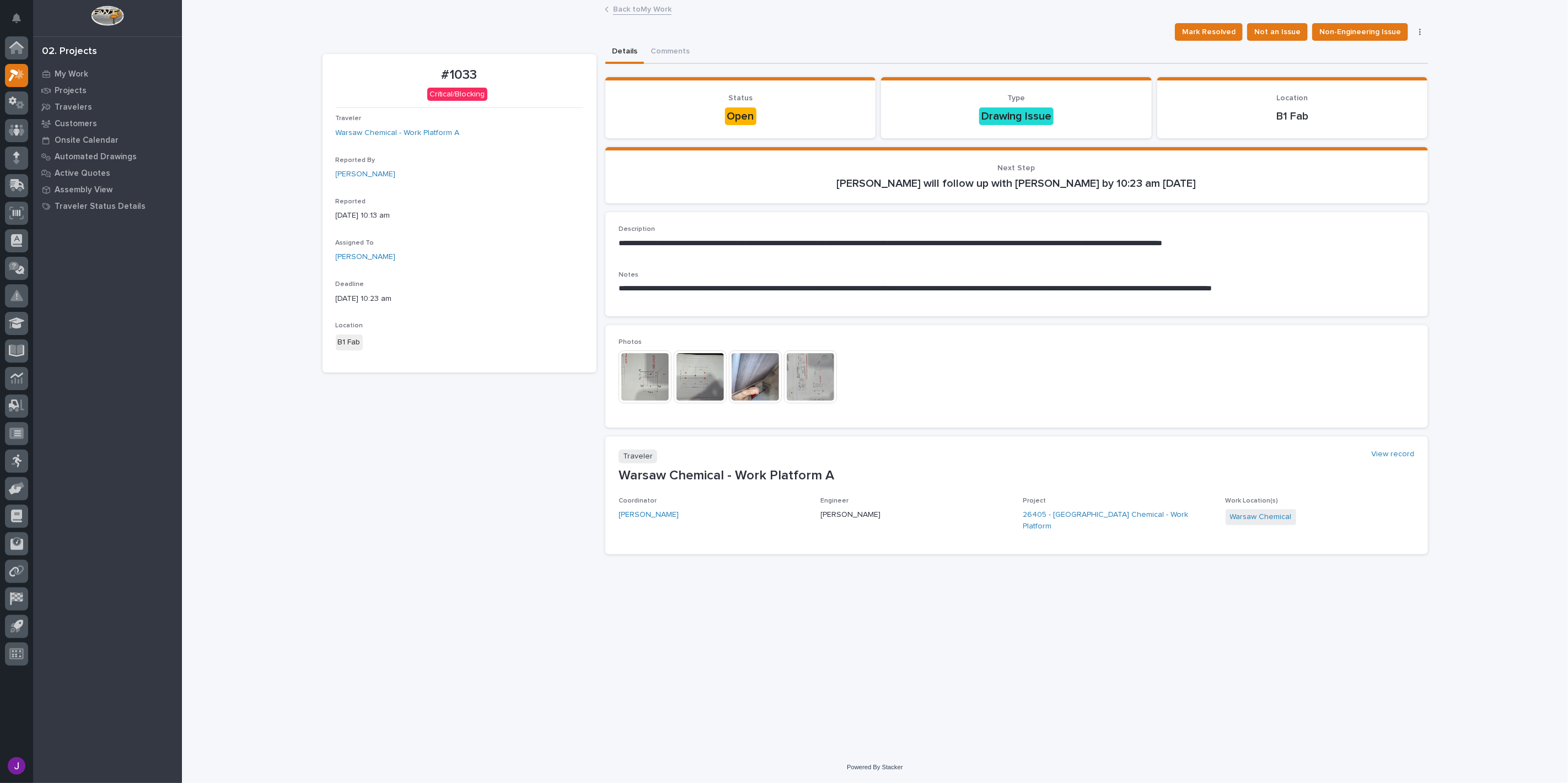
click at [631, 365] on img at bounding box center [645, 377] width 53 height 53
click at [643, 387] on img at bounding box center [645, 377] width 53 height 53
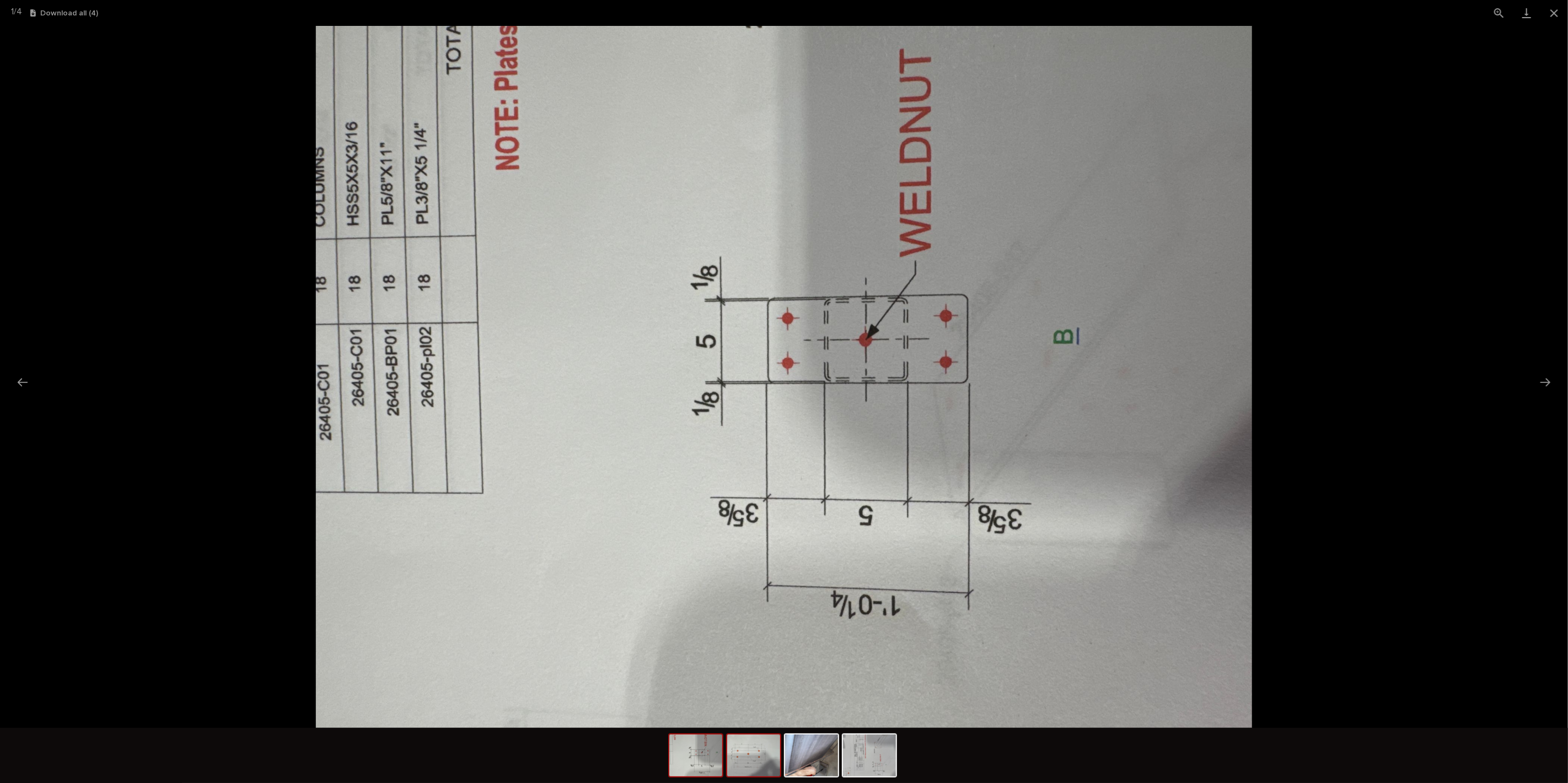
click at [726, 764] on div at bounding box center [754, 756] width 55 height 44
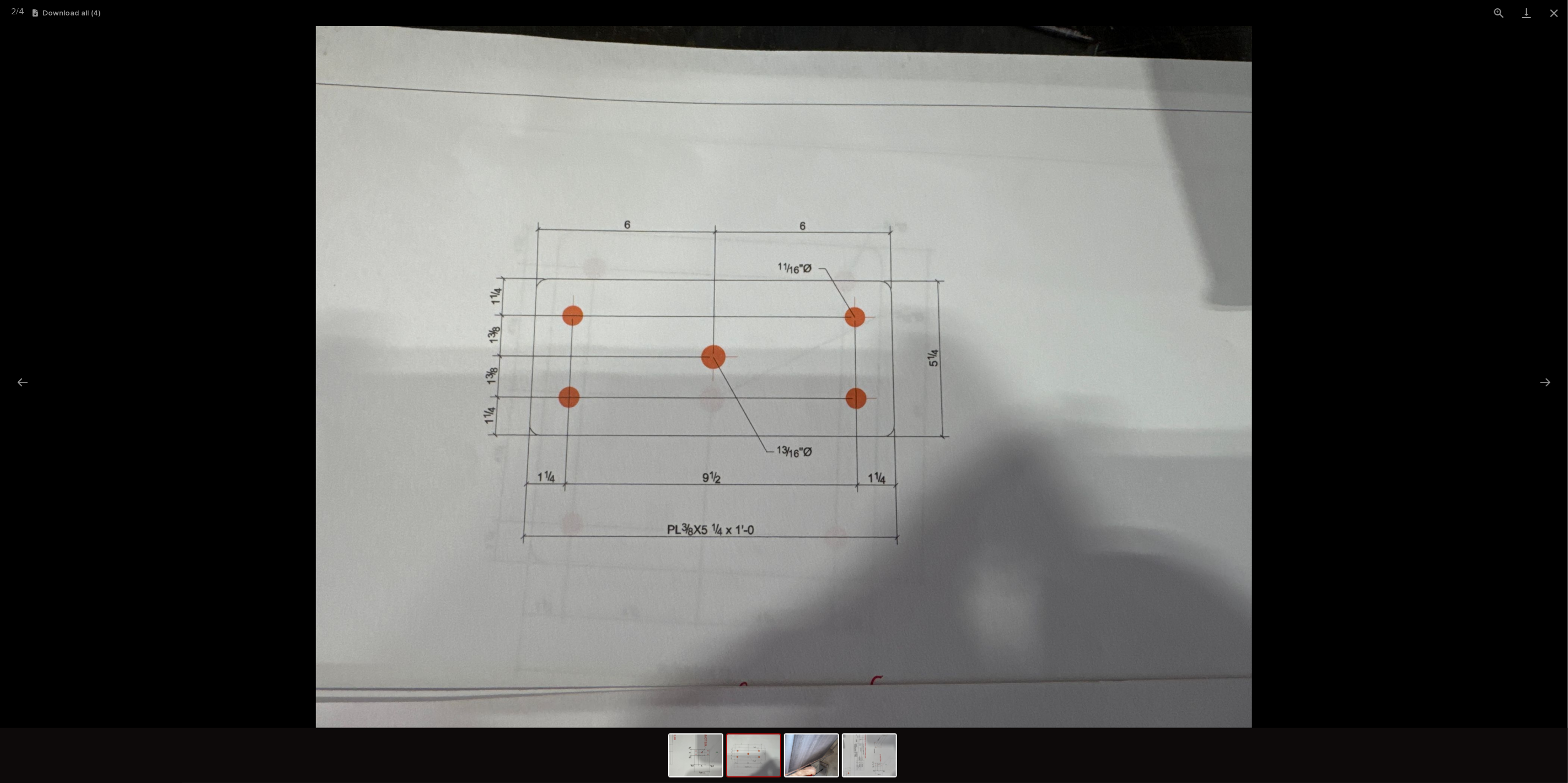
click at [740, 758] on img at bounding box center [754, 755] width 53 height 42
click at [686, 764] on img at bounding box center [696, 755] width 53 height 42
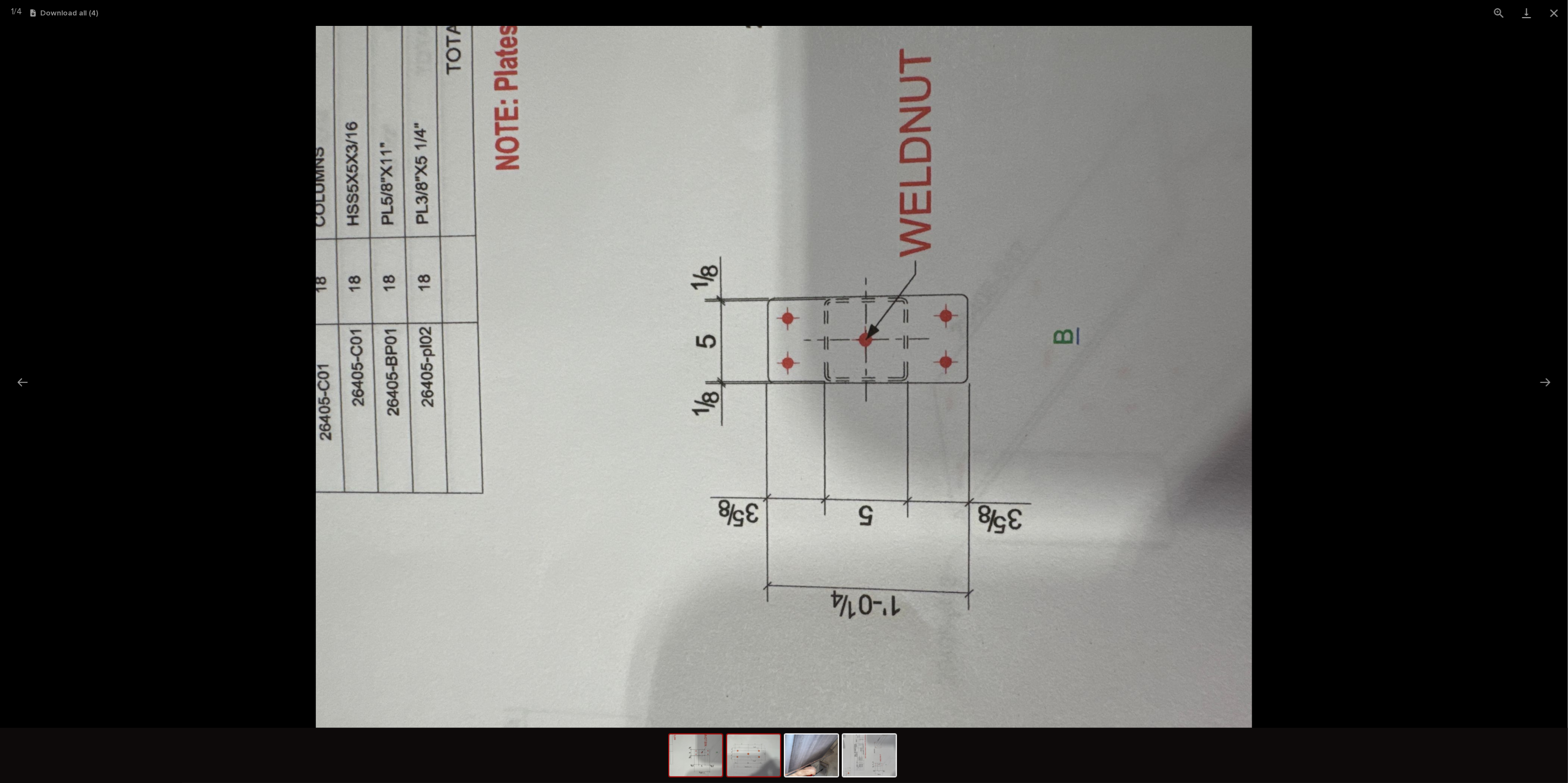
click at [756, 770] on img at bounding box center [754, 755] width 53 height 42
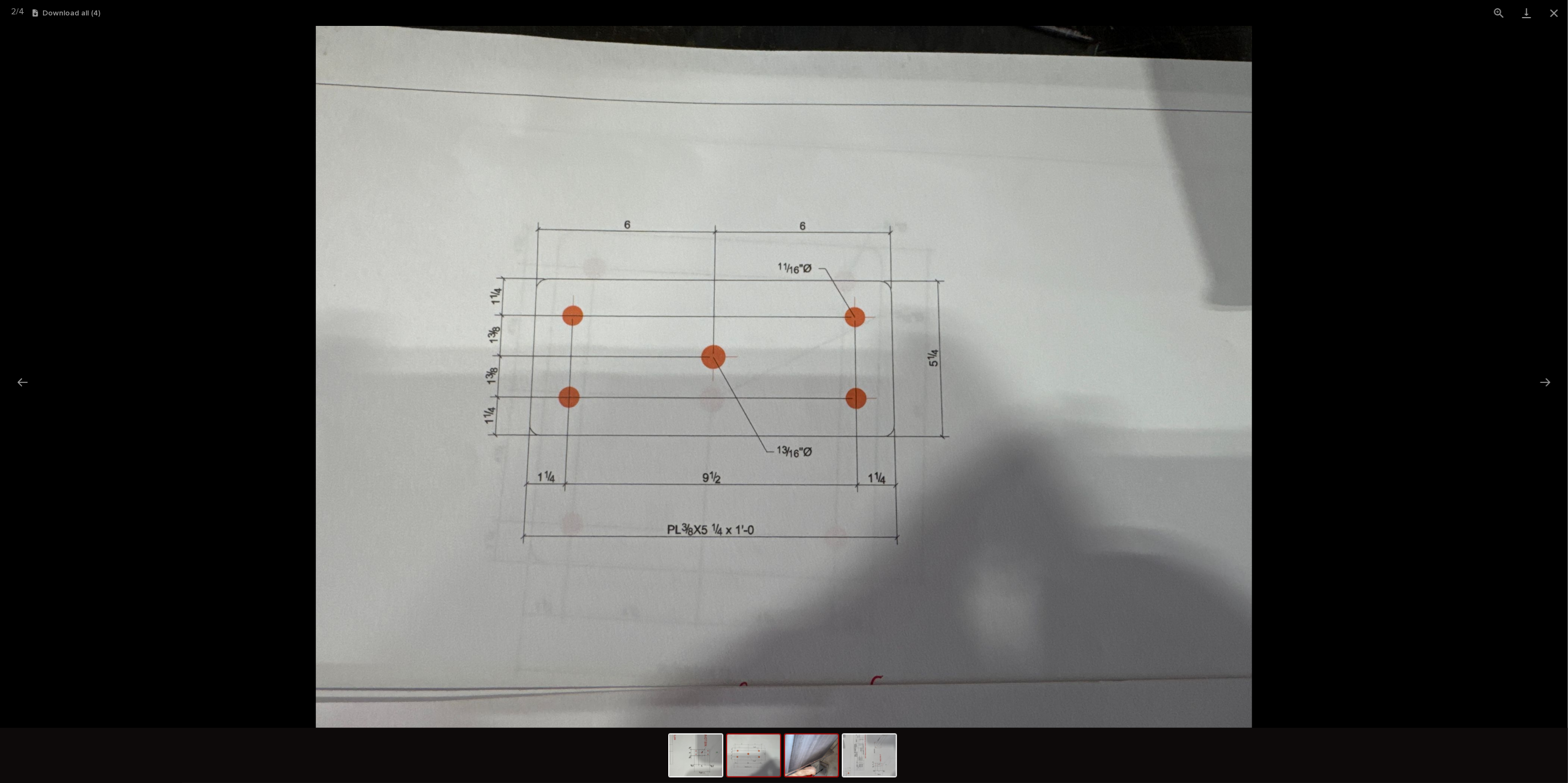
click at [824, 764] on img at bounding box center [812, 755] width 53 height 42
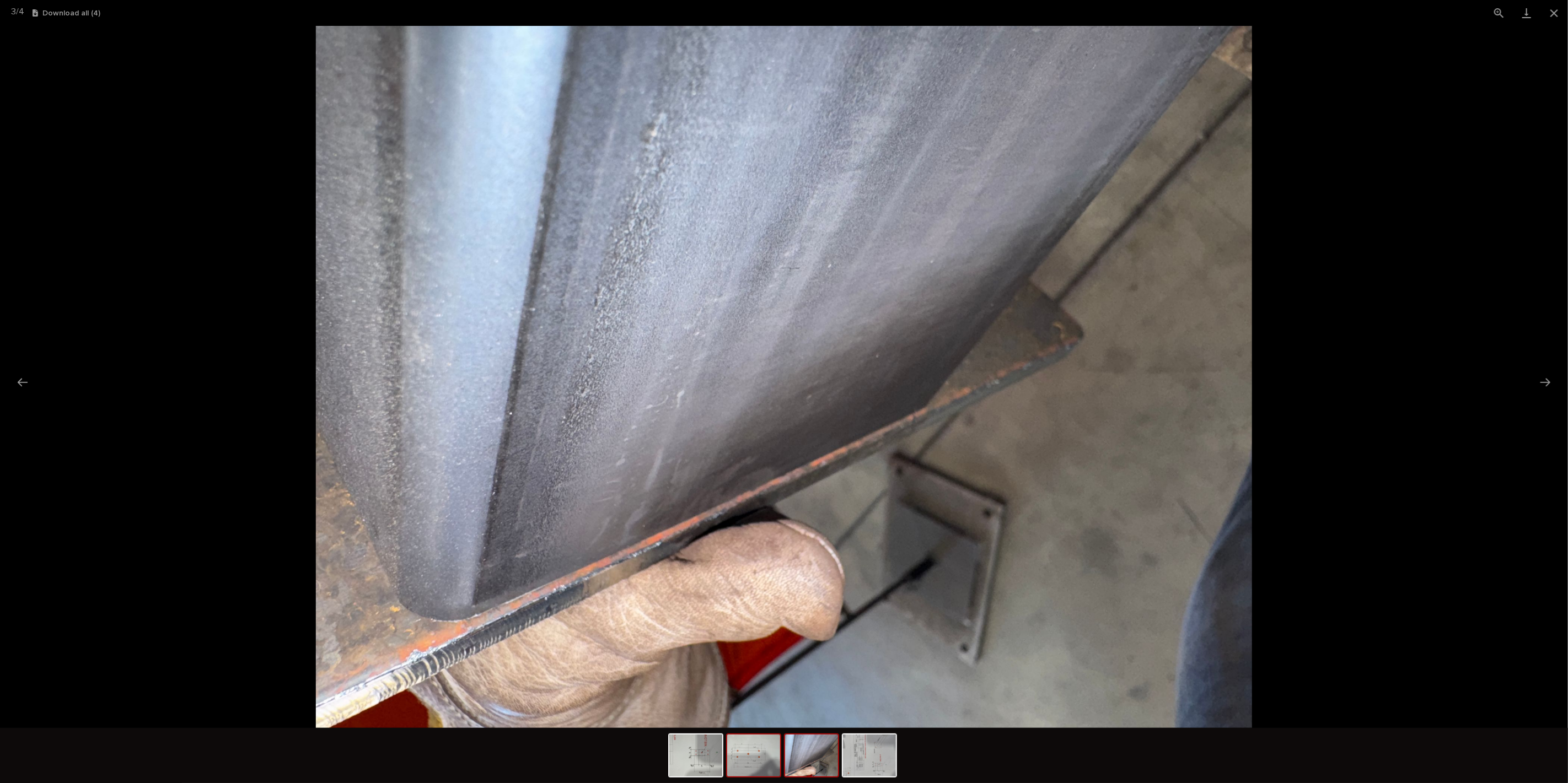
click at [755, 762] on img at bounding box center [754, 755] width 53 height 42
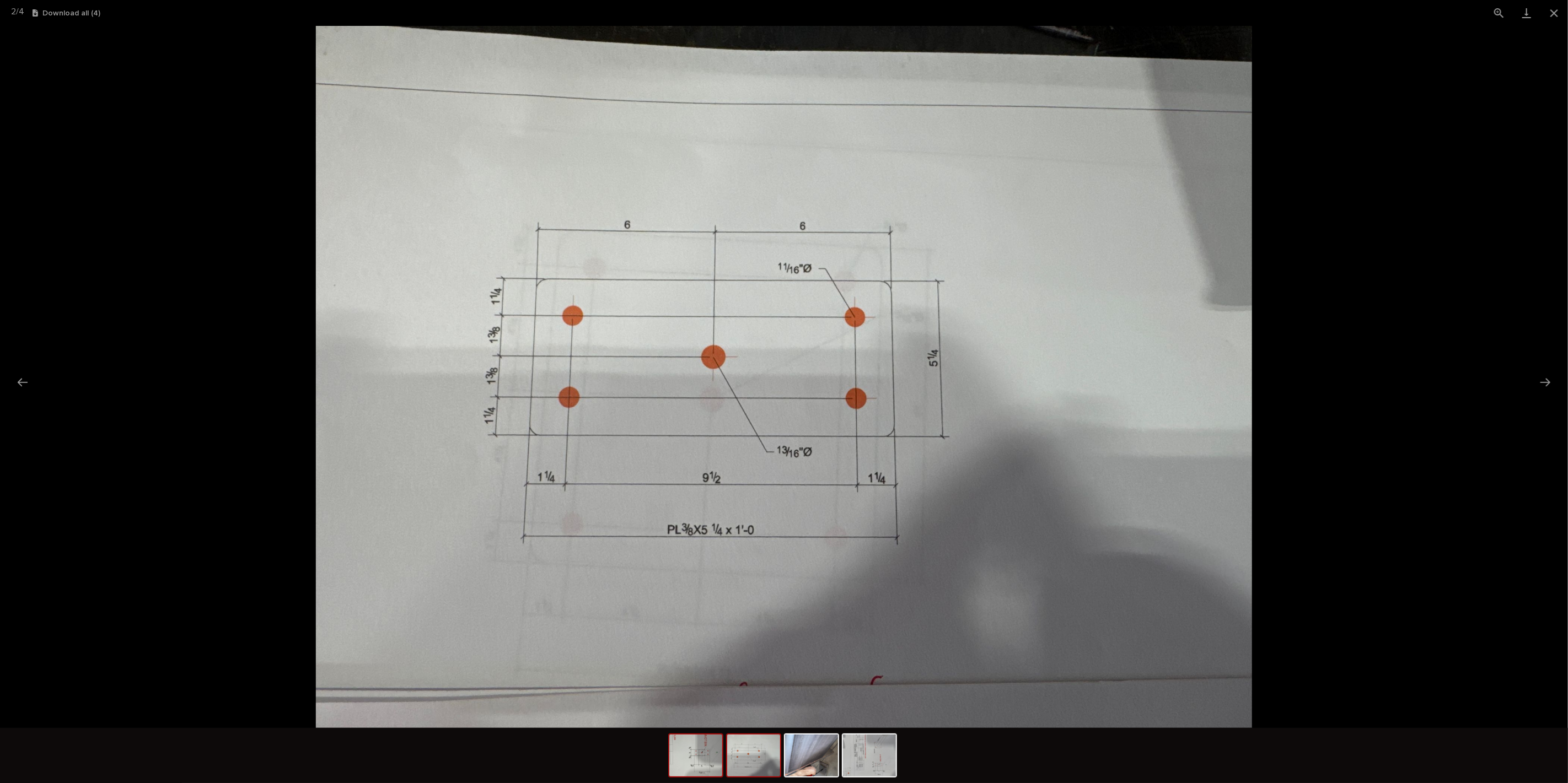
click at [694, 759] on img at bounding box center [696, 755] width 53 height 42
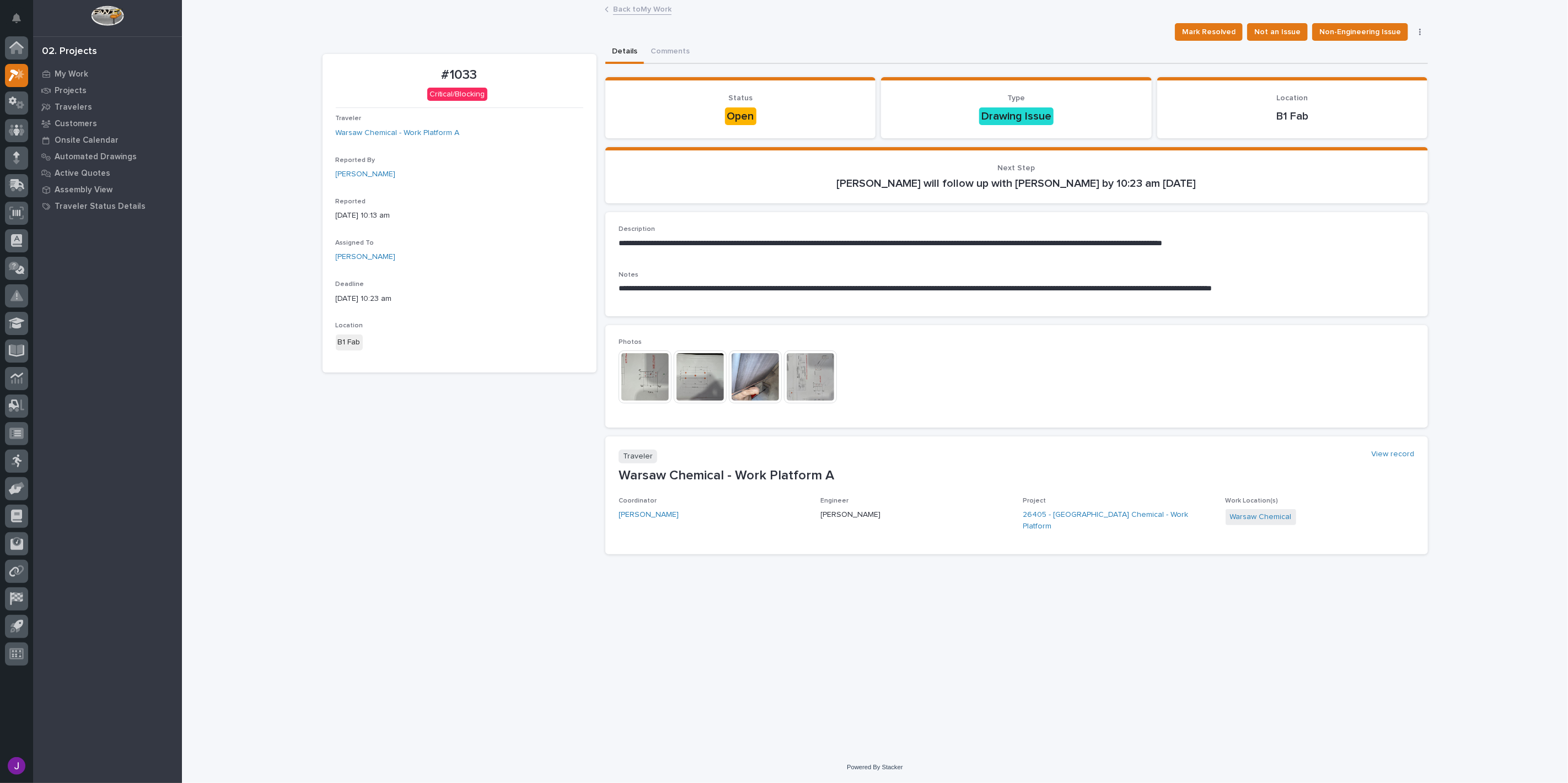
click at [759, 368] on img at bounding box center [755, 377] width 53 height 53
click at [809, 388] on img at bounding box center [810, 377] width 53 height 53
click at [664, 377] on img at bounding box center [645, 377] width 53 height 53
click at [709, 396] on img at bounding box center [700, 377] width 53 height 53
click at [734, 371] on img at bounding box center [755, 377] width 53 height 53
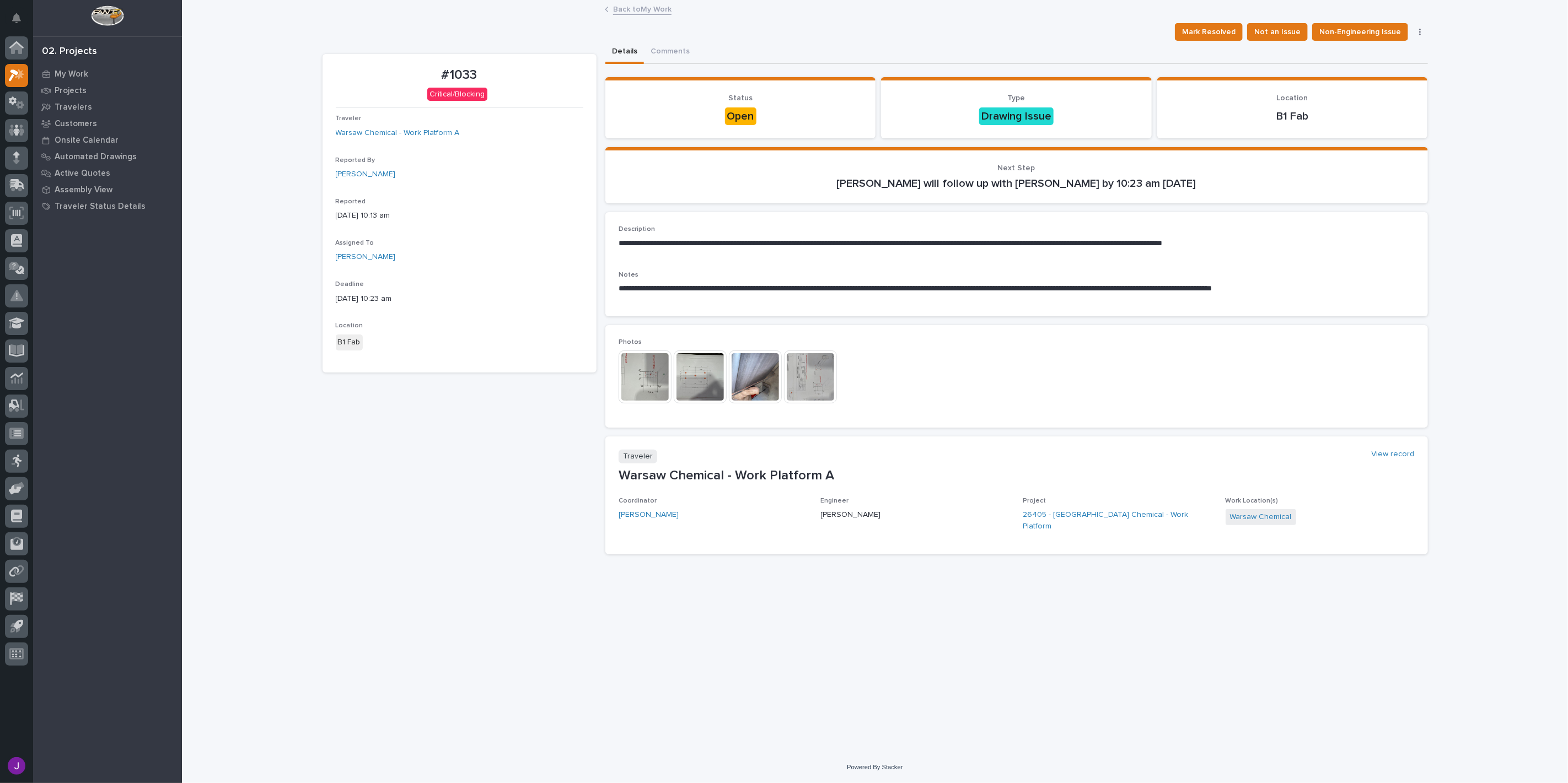
click at [707, 389] on img at bounding box center [700, 377] width 53 height 53
click at [644, 393] on img at bounding box center [645, 377] width 53 height 53
click at [661, 383] on img at bounding box center [645, 377] width 53 height 53
click at [688, 370] on img at bounding box center [700, 377] width 53 height 53
click at [749, 386] on img at bounding box center [755, 377] width 53 height 53
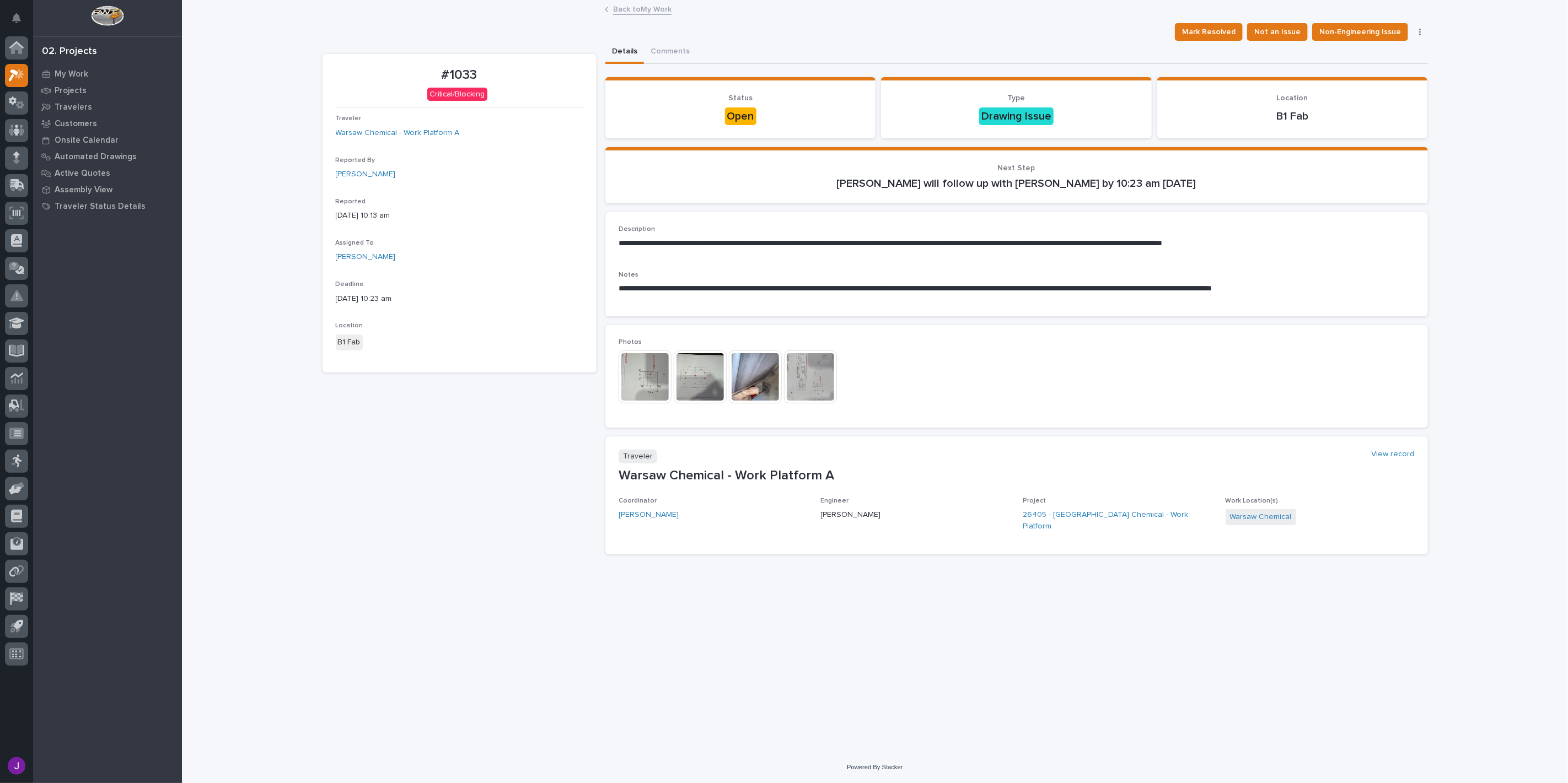
click at [818, 386] on img at bounding box center [810, 377] width 53 height 53
click at [1226, 38] on button "Mark Resolved" at bounding box center [1209, 32] width 68 height 17
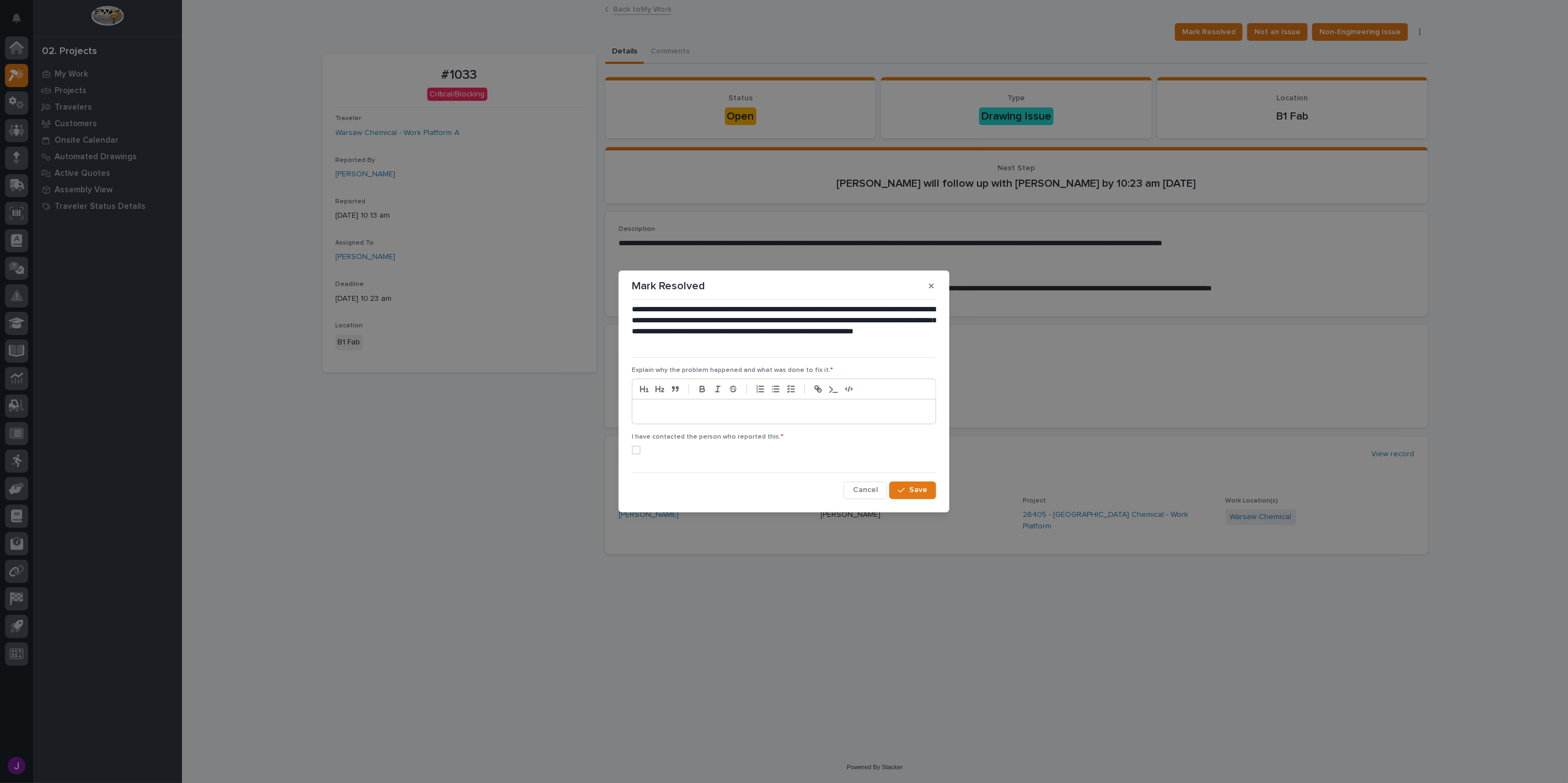
click at [725, 420] on div at bounding box center [784, 412] width 304 height 24
click at [641, 444] on div "I have contacted the person who reported this. *" at bounding box center [784, 448] width 304 height 30
click at [632, 452] on span at bounding box center [636, 450] width 9 height 9
click at [653, 420] on div at bounding box center [784, 412] width 304 height 24
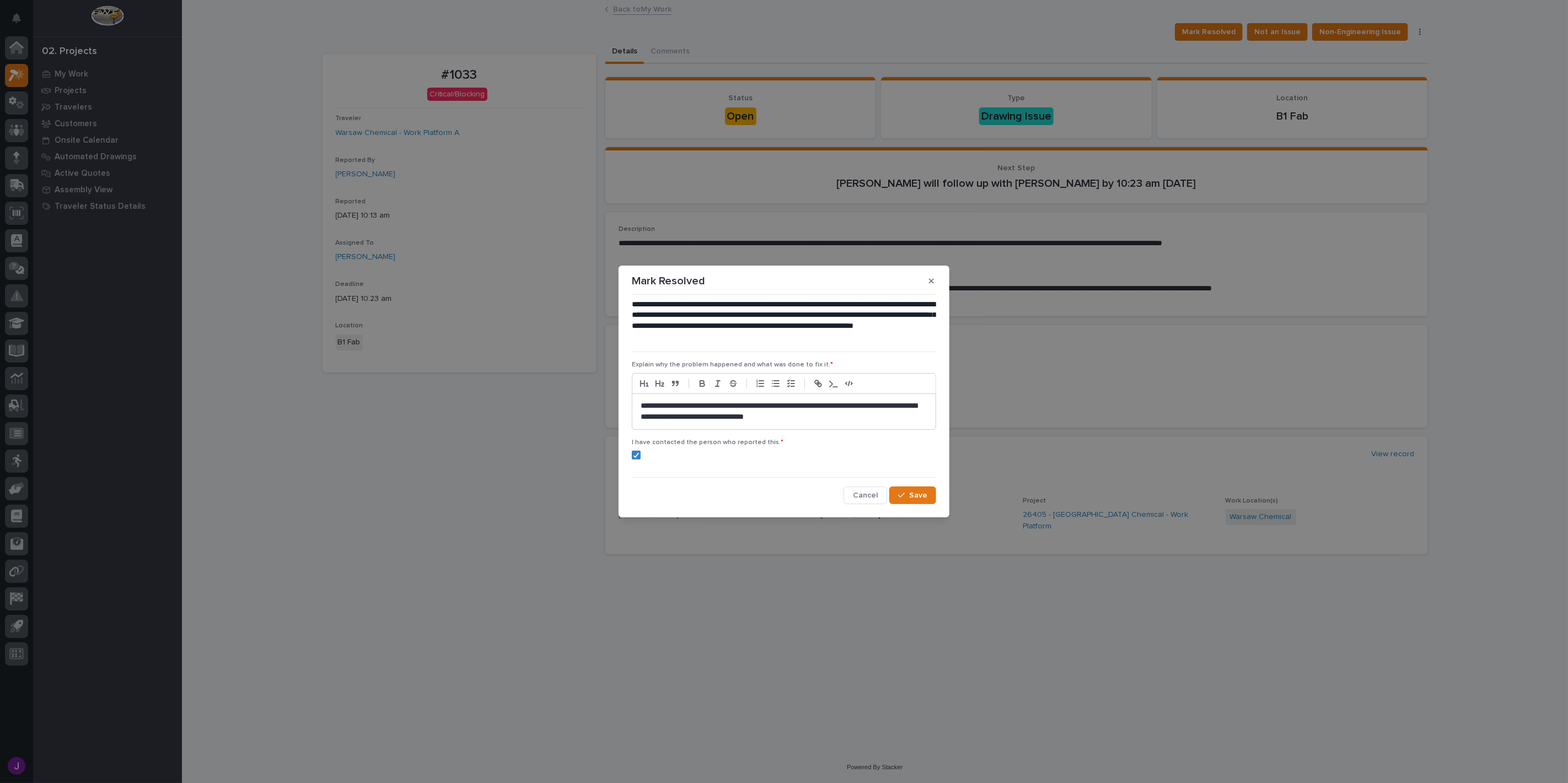
click at [780, 420] on p "**********" at bounding box center [784, 412] width 287 height 22
click at [786, 420] on p "**********" at bounding box center [784, 412] width 287 height 22
click at [781, 419] on p "**********" at bounding box center [784, 412] width 287 height 22
click at [784, 419] on p "**********" at bounding box center [784, 412] width 287 height 22
click at [932, 490] on button "Save" at bounding box center [913, 495] width 47 height 17
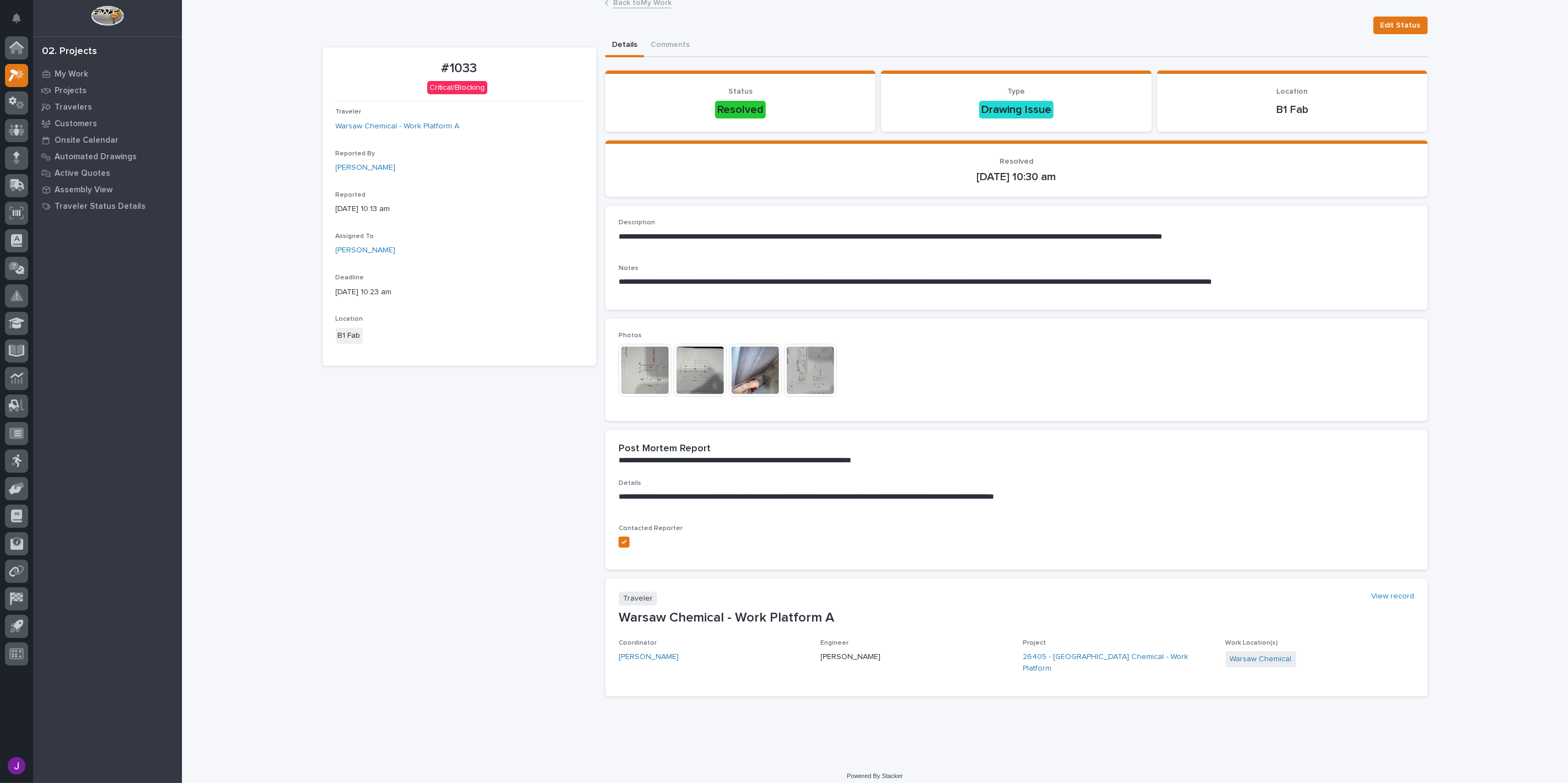
scroll to position [8, 0]
click at [83, 69] on p "My Work" at bounding box center [71, 74] width 34 height 10
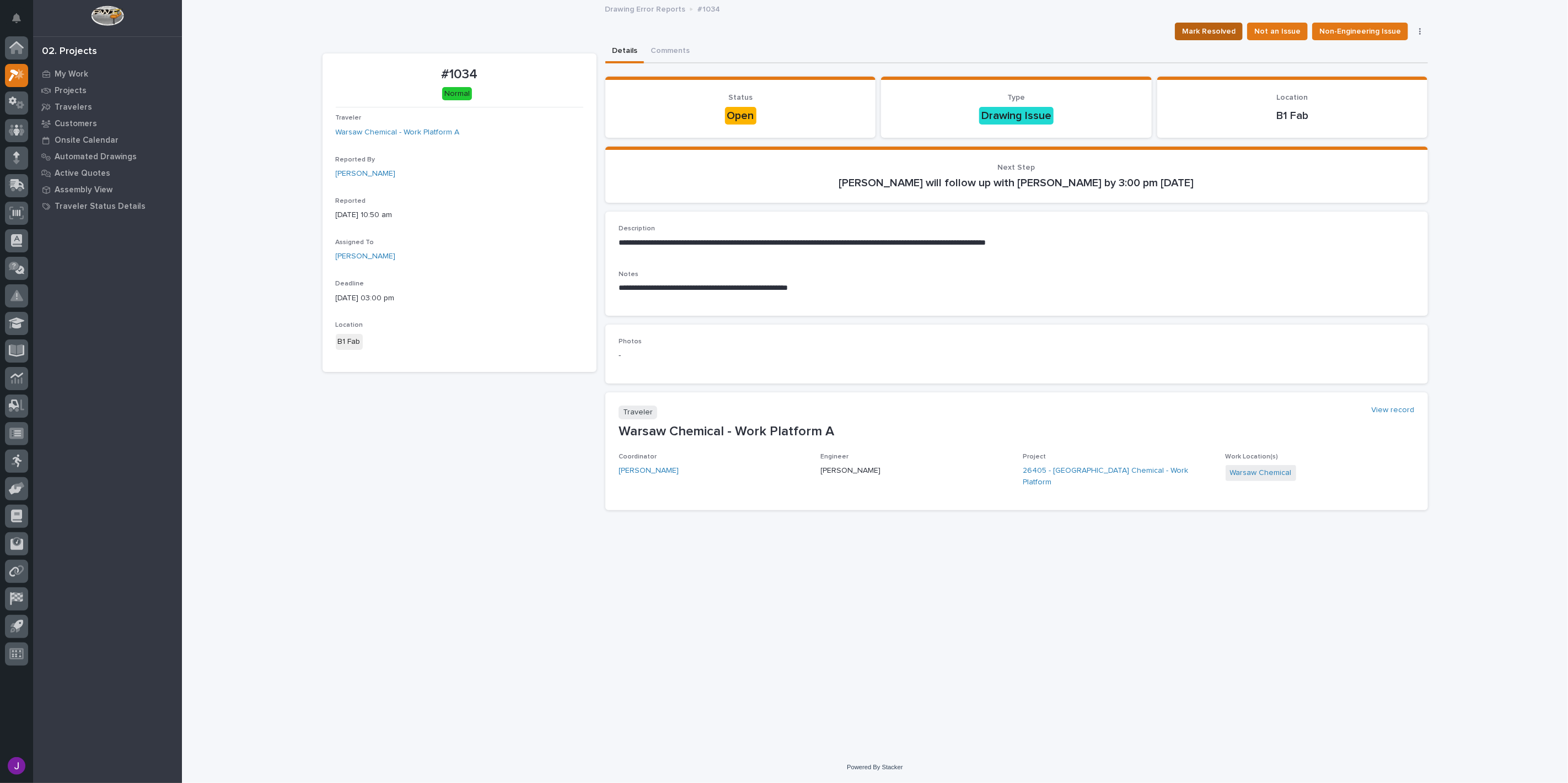
click at [1217, 34] on span "Mark Resolved" at bounding box center [1209, 32] width 53 height 13
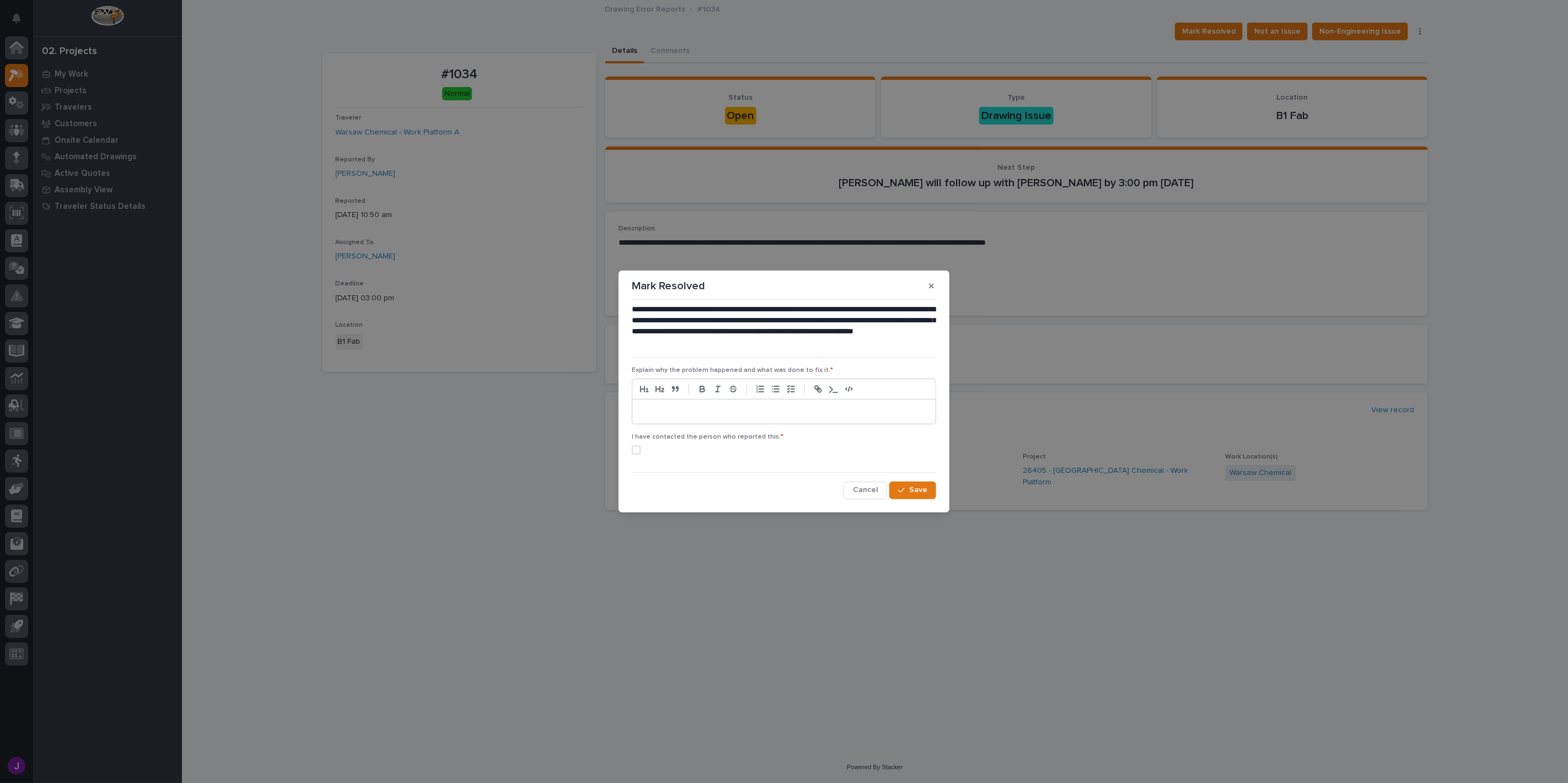
click at [787, 411] on p at bounding box center [784, 412] width 287 height 11
click at [746, 416] on p "**********" at bounding box center [784, 412] width 287 height 11
click at [868, 408] on p "**********" at bounding box center [784, 412] width 287 height 11
click at [642, 451] on label at bounding box center [784, 449] width 304 height 9
click at [911, 486] on span "Save" at bounding box center [918, 490] width 18 height 10
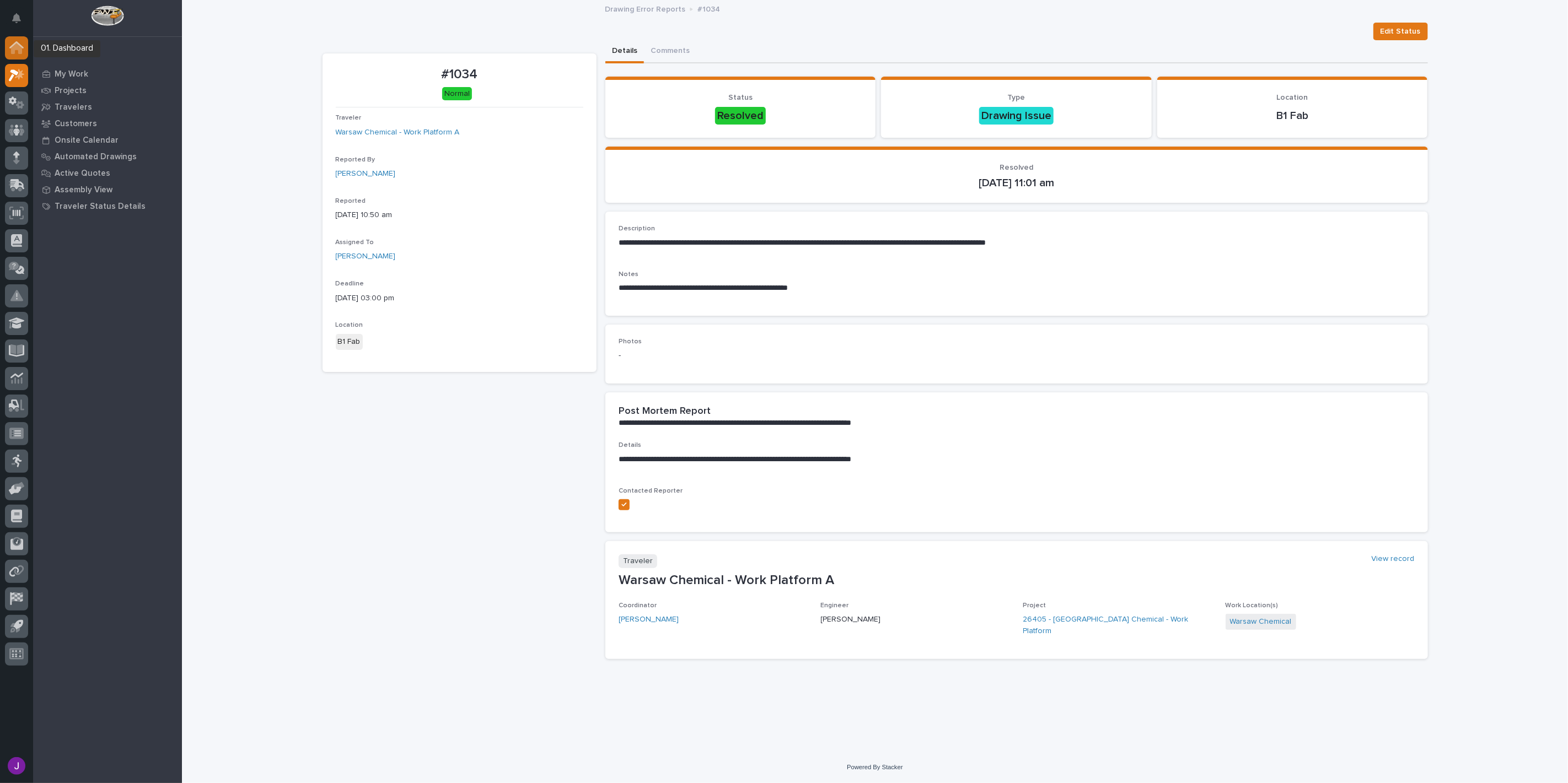
click at [10, 46] on icon at bounding box center [16, 44] width 14 height 7
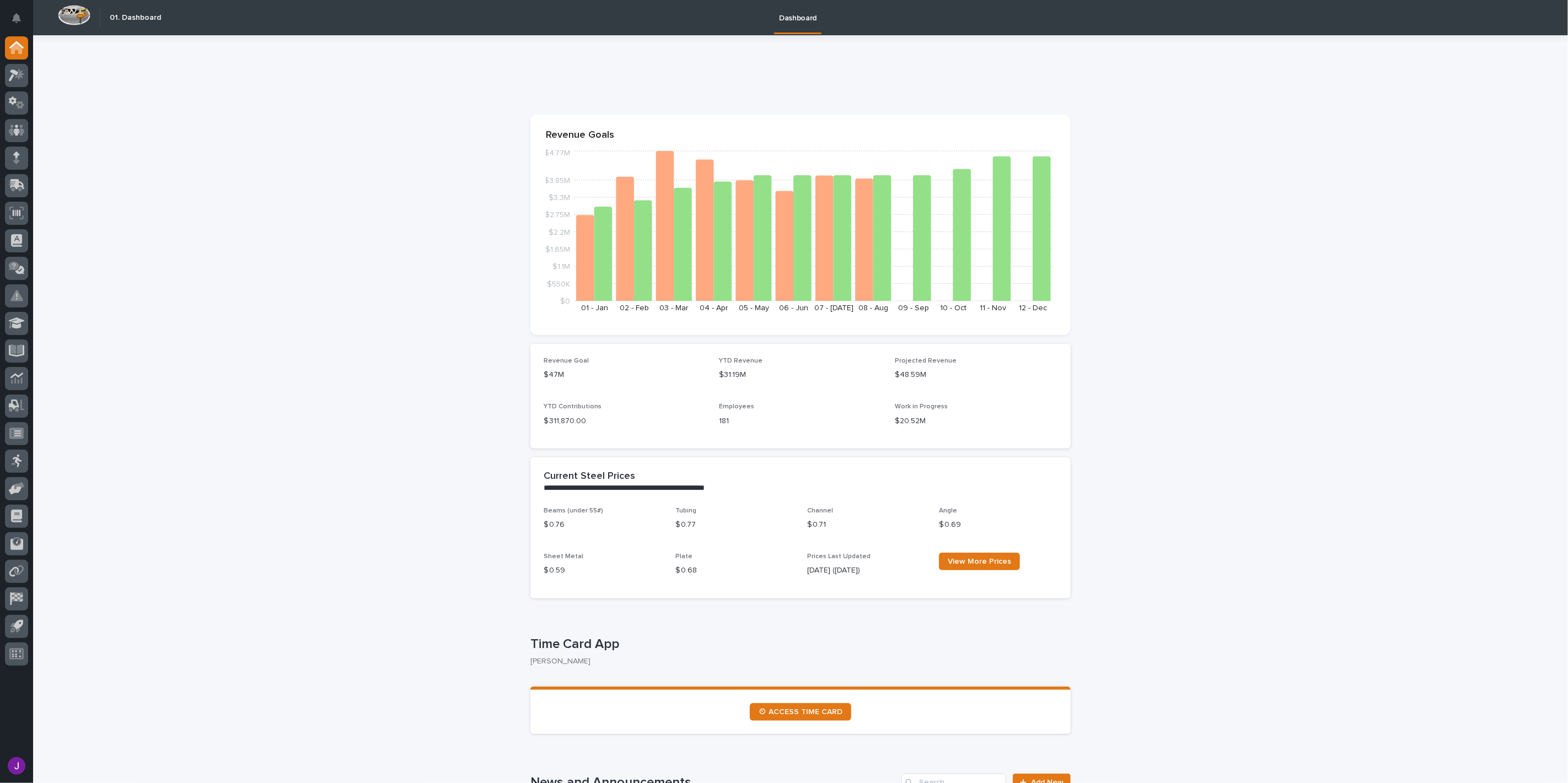
drag, startPoint x: 305, startPoint y: 18, endPoint x: 188, endPoint y: 182, distance: 201.5
drag, startPoint x: 1238, startPoint y: 449, endPoint x: 677, endPoint y: 556, distance: 571.1
drag, startPoint x: 685, startPoint y: 603, endPoint x: 769, endPoint y: 628, distance: 87.6
drag, startPoint x: 682, startPoint y: 621, endPoint x: 677, endPoint y: 540, distance: 81.2
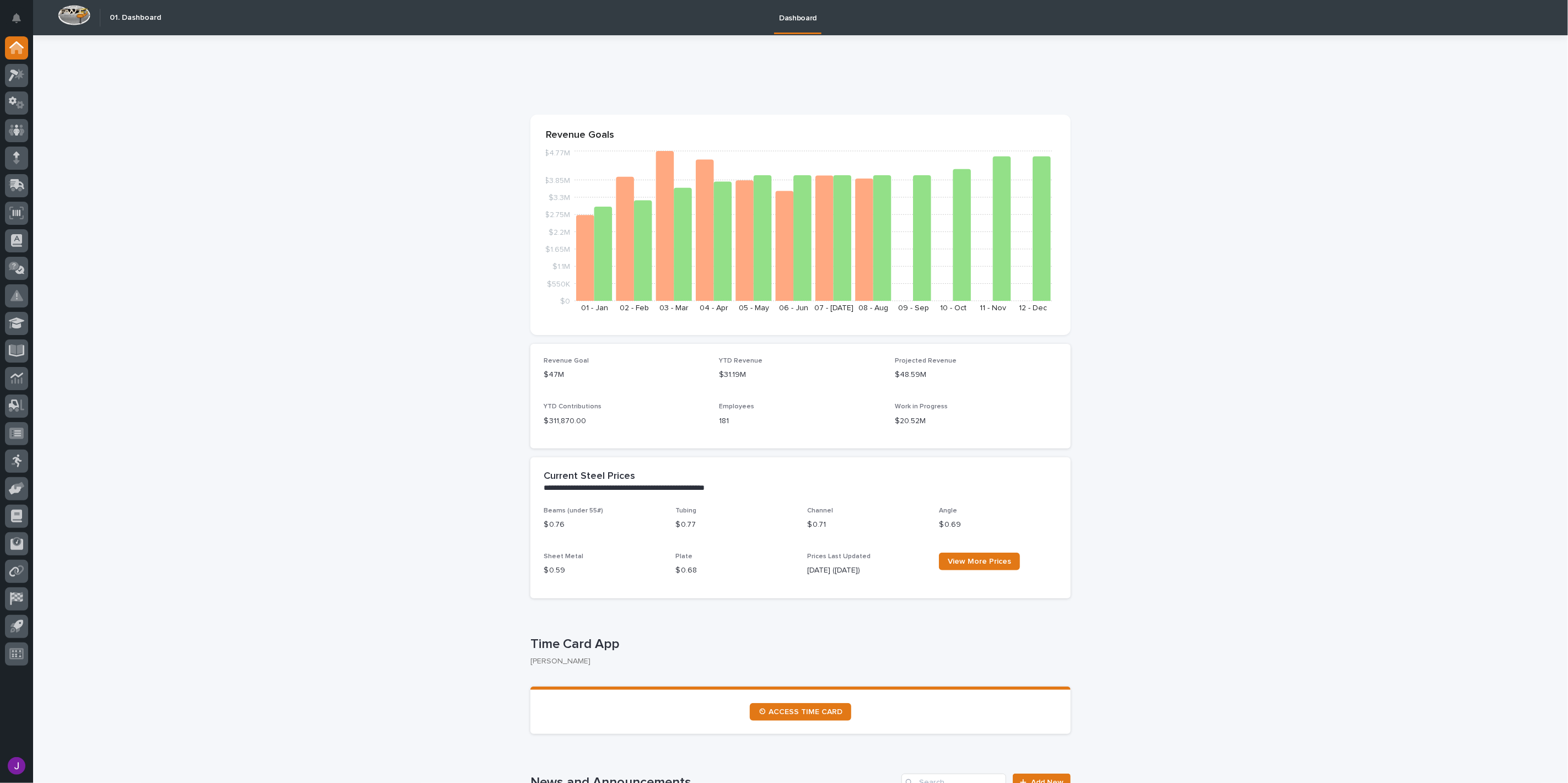
drag, startPoint x: 677, startPoint y: 540, endPoint x: 1203, endPoint y: 454, distance: 533.0
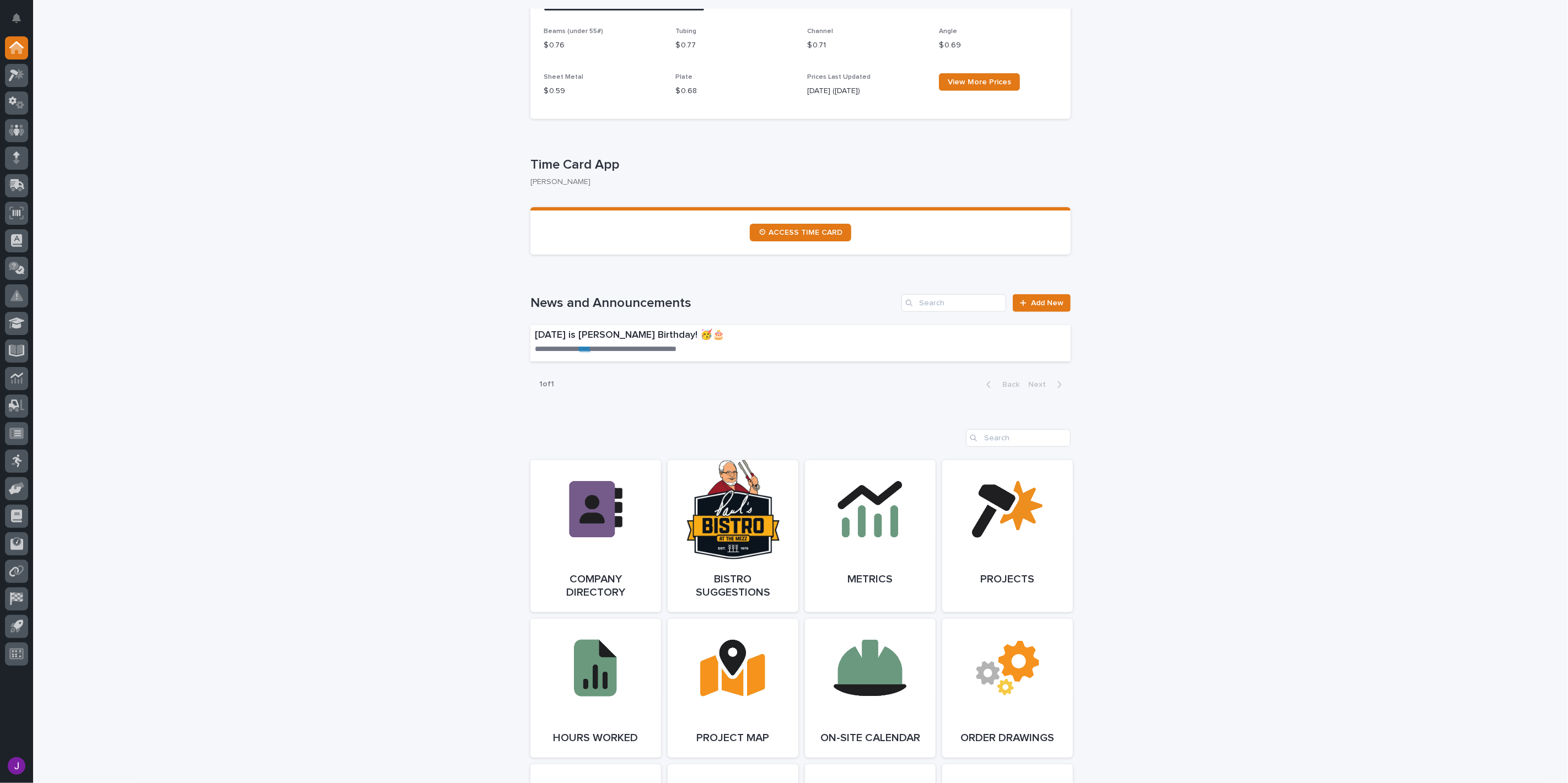
scroll to position [490, 0]
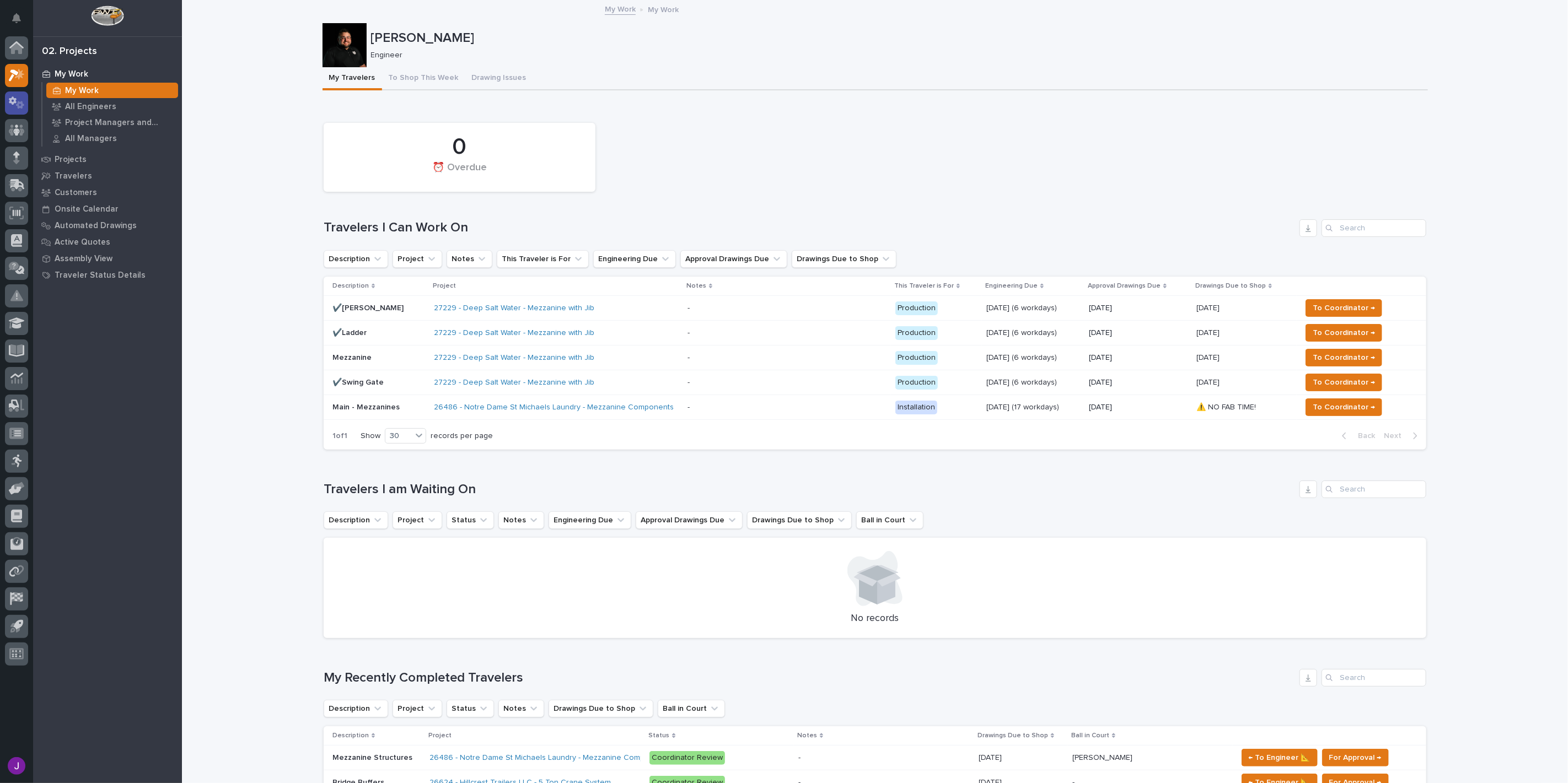
click at [13, 96] on icon at bounding box center [12, 100] width 7 height 8
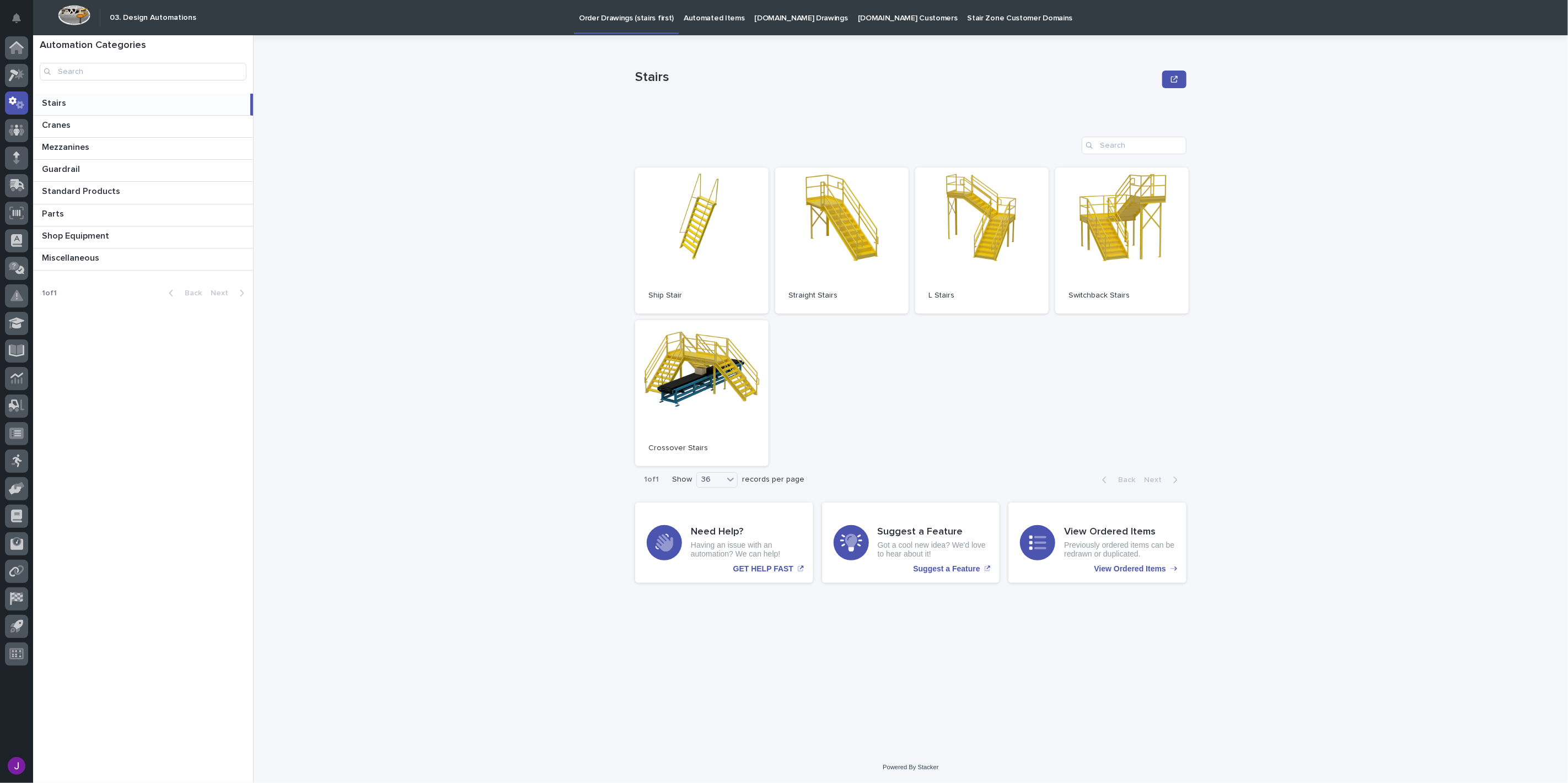
click at [695, 19] on p "Automated Items" at bounding box center [714, 11] width 61 height 23
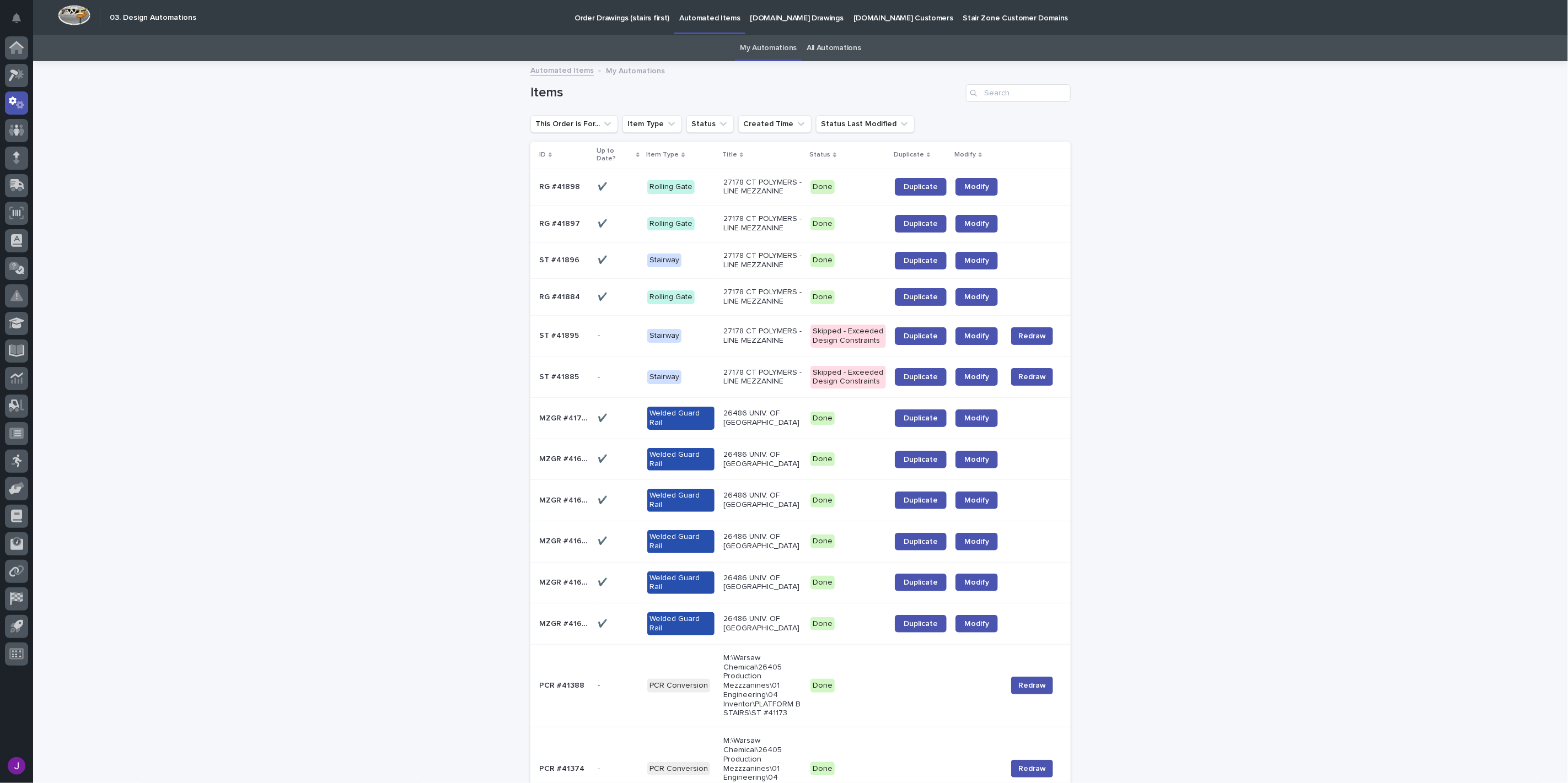
click at [833, 50] on link "All Automations" at bounding box center [834, 48] width 54 height 26
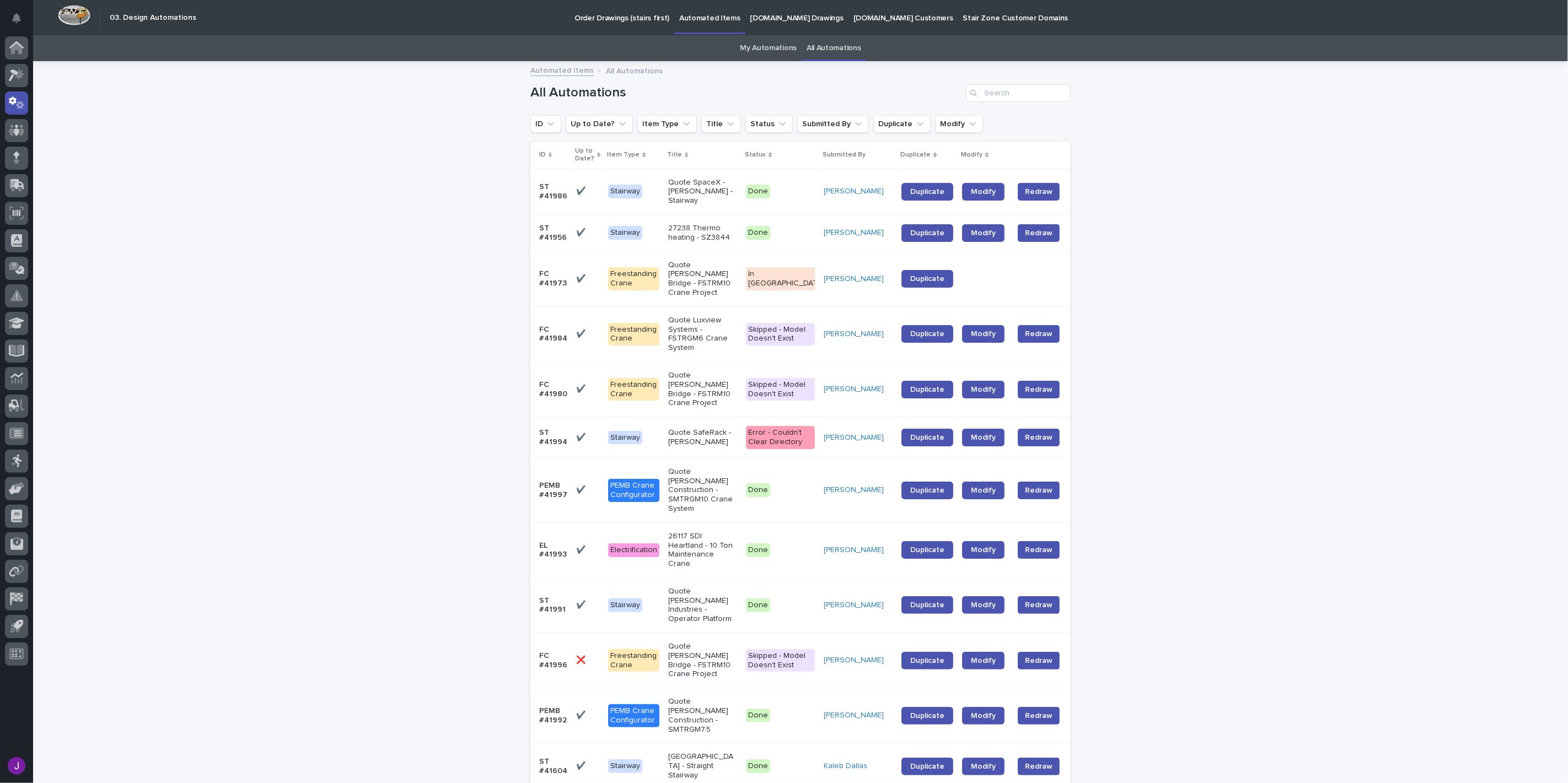
click at [546, 172] on td "ST #41986" at bounding box center [550, 192] width 41 height 46
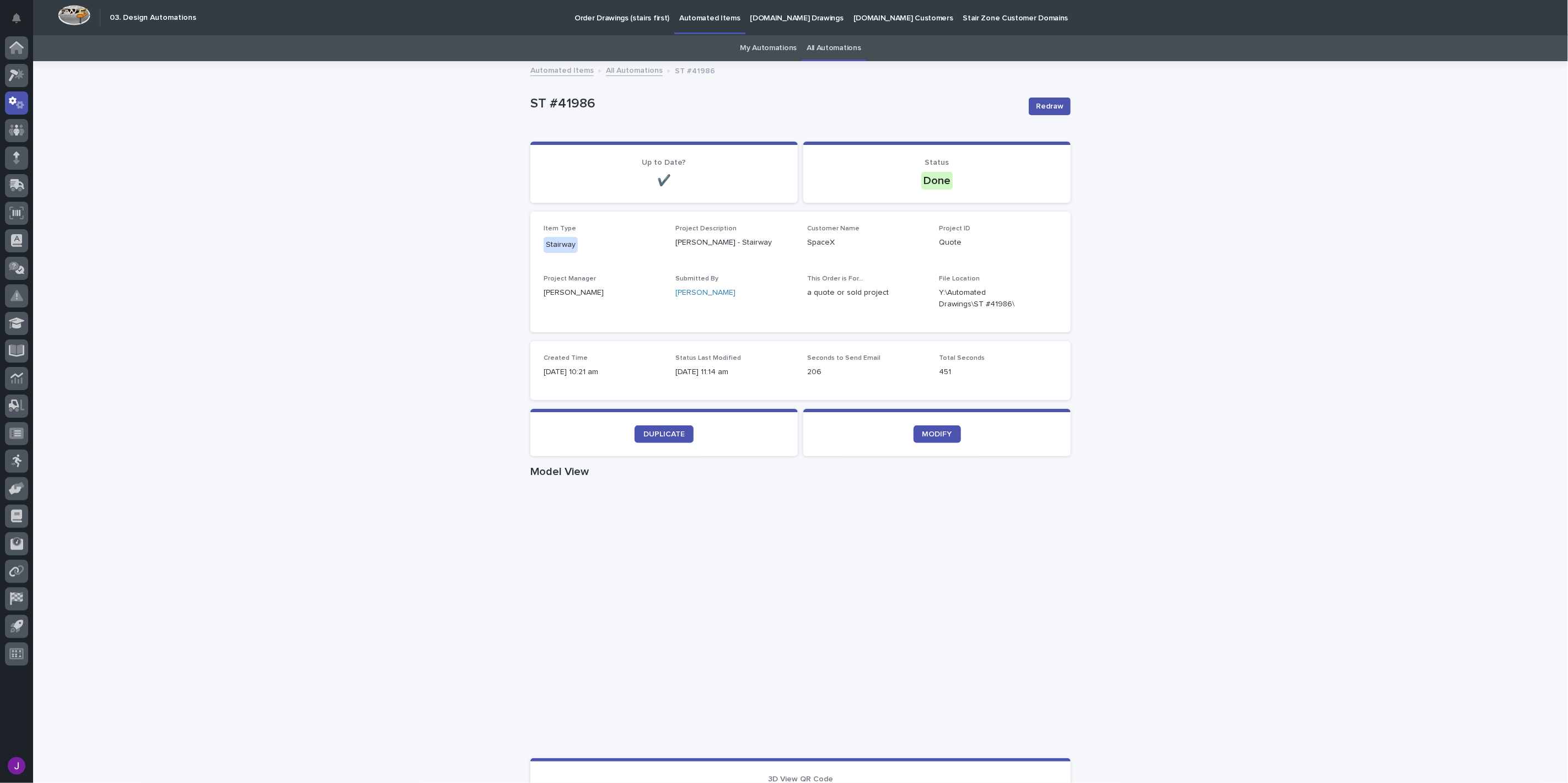
click at [544, 66] on link "Automated Items" at bounding box center [562, 69] width 63 height 13
